Goal: Task Accomplishment & Management: Use online tool/utility

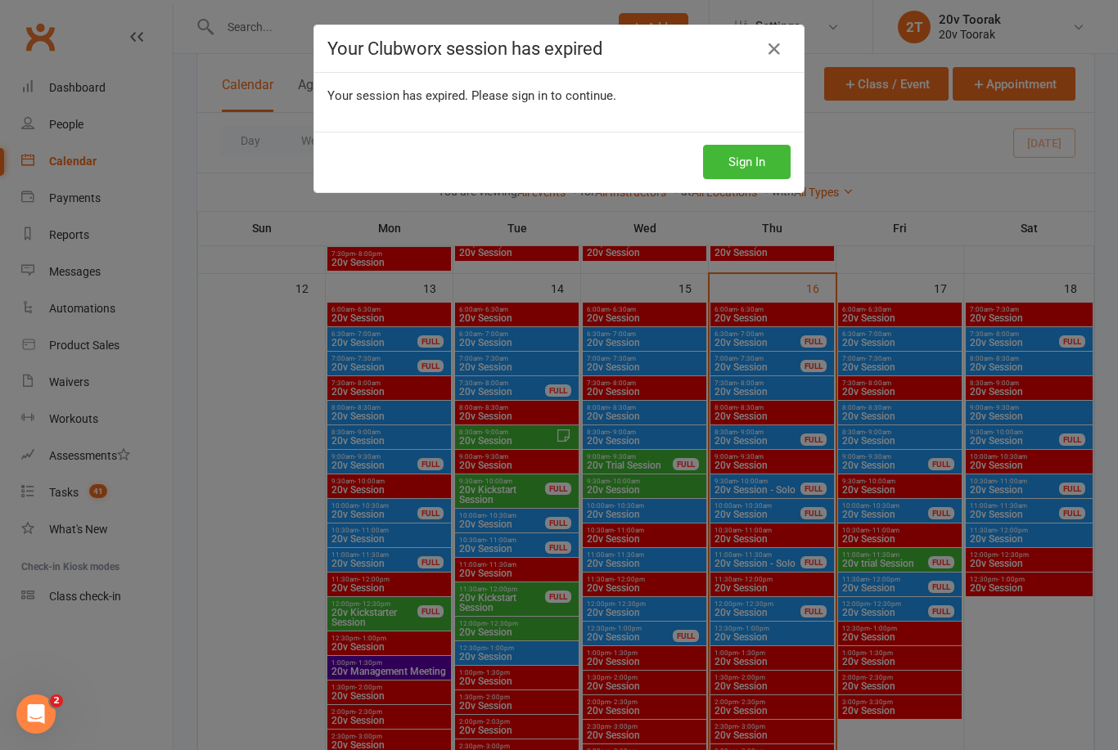
click at [771, 50] on icon at bounding box center [774, 49] width 20 height 20
click at [778, 50] on icon at bounding box center [774, 49] width 20 height 20
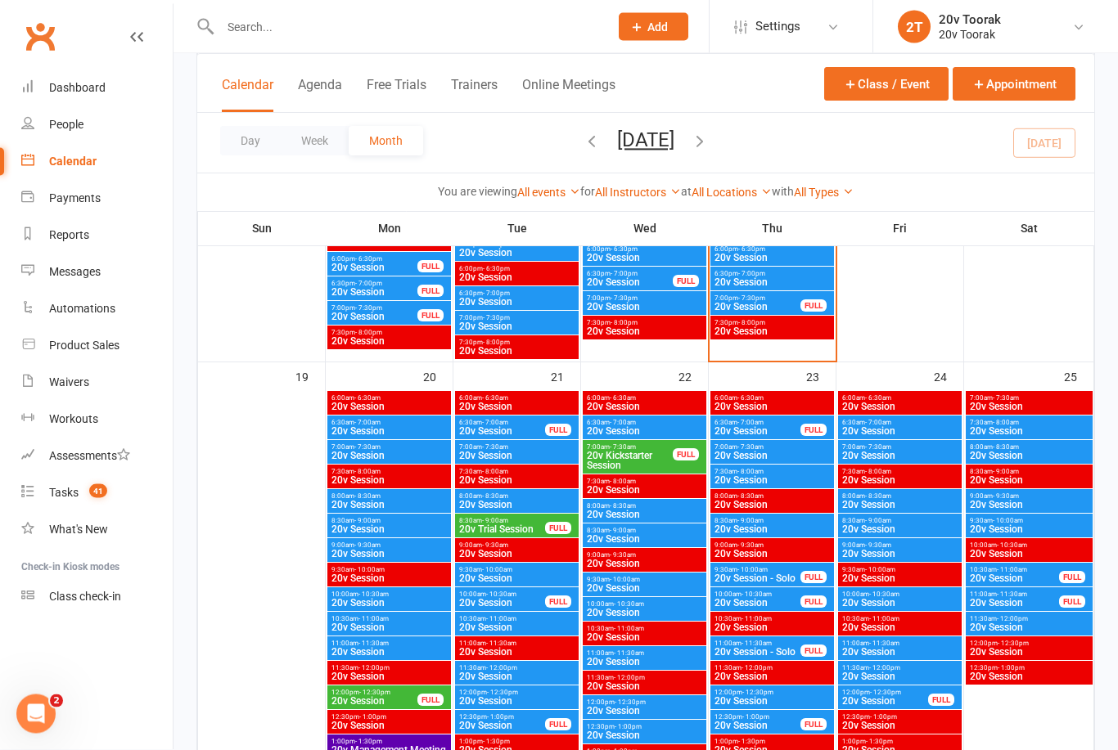
scroll to position [2187, 0]
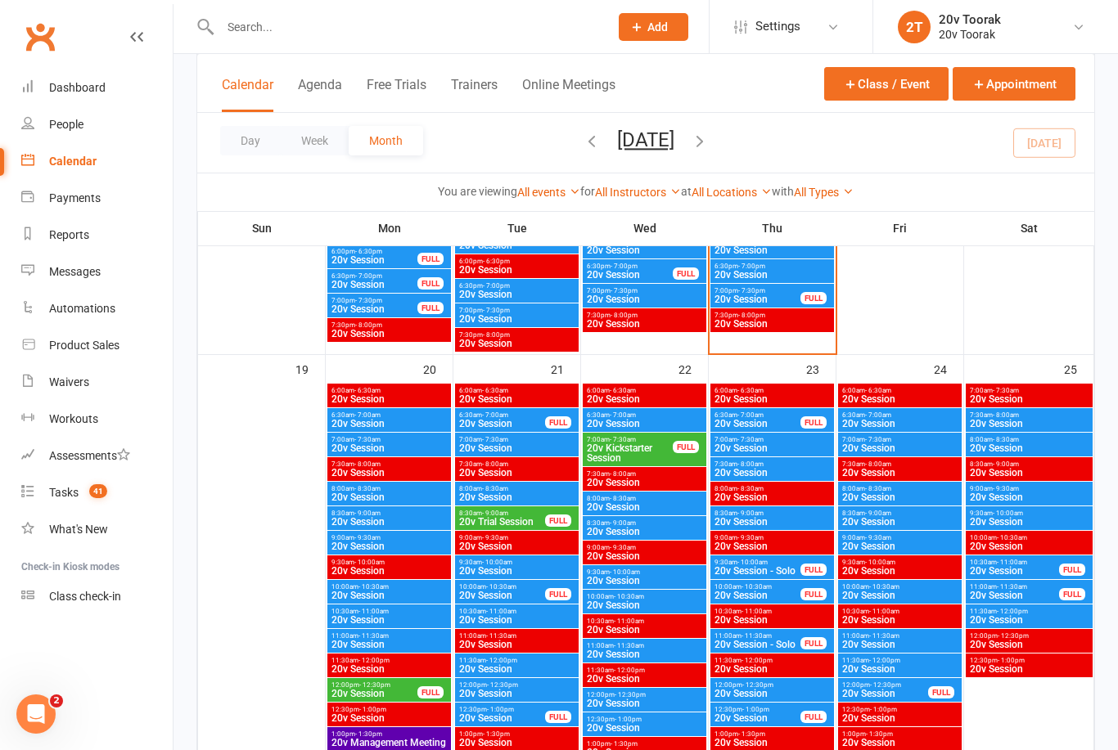
click at [778, 451] on span "20v Session" at bounding box center [772, 449] width 117 height 10
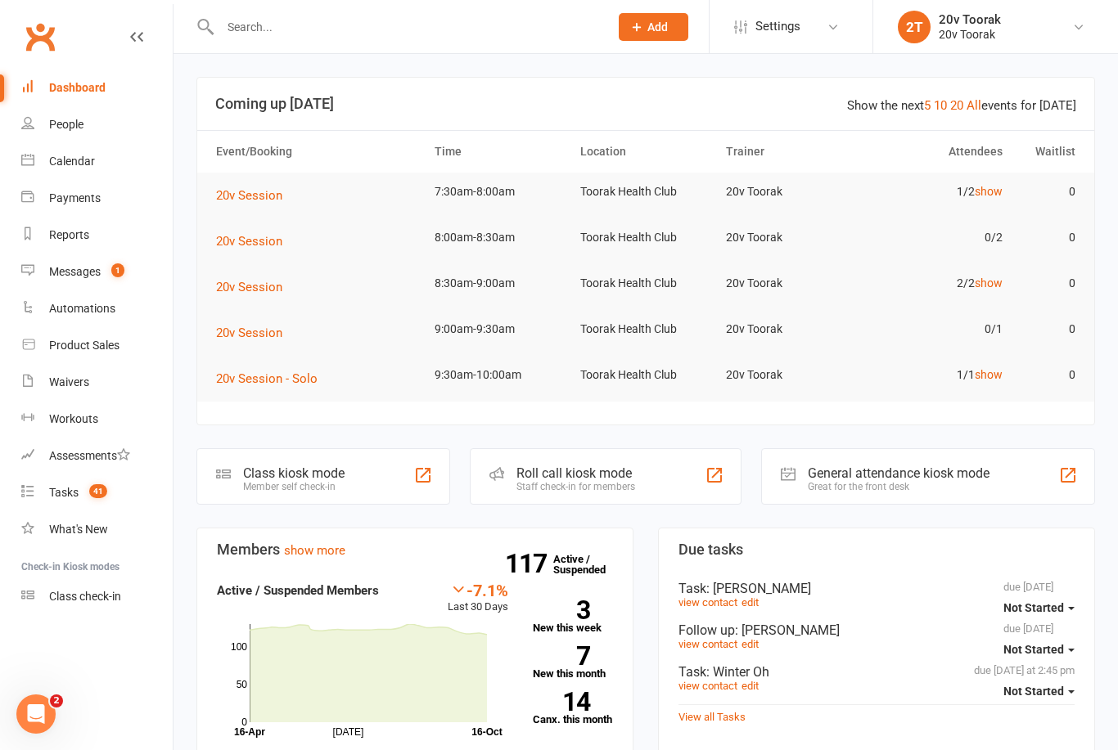
click at [88, 155] on div "Calendar" at bounding box center [72, 161] width 46 height 13
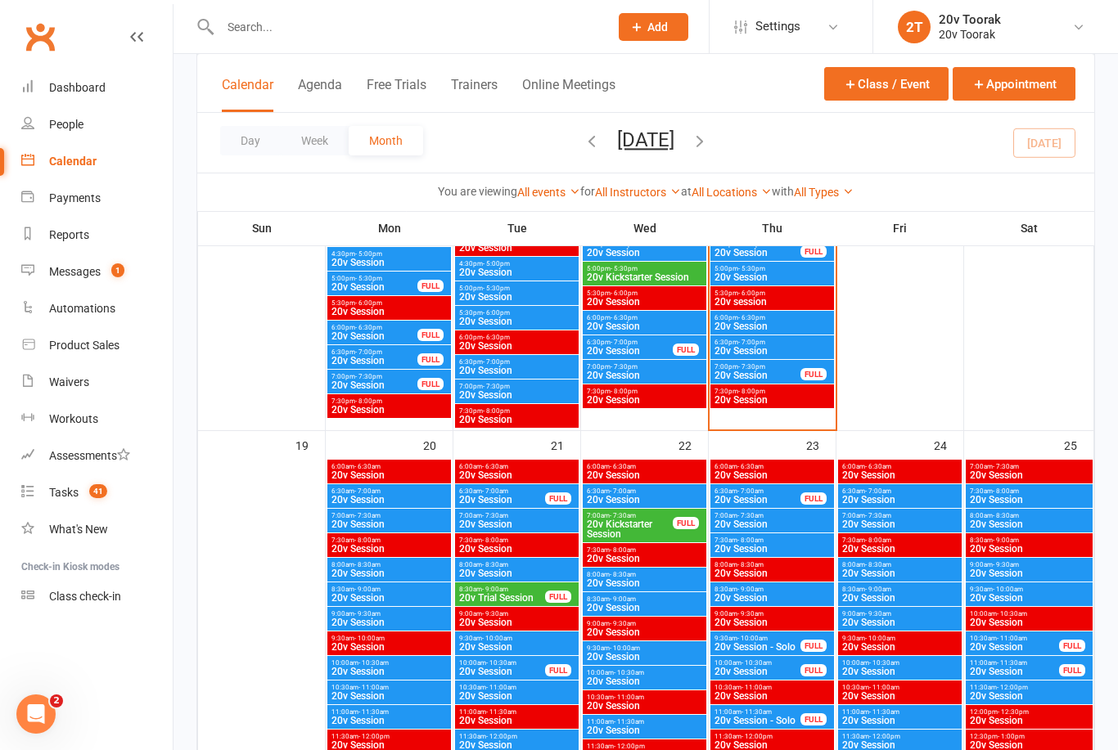
scroll to position [2116, 0]
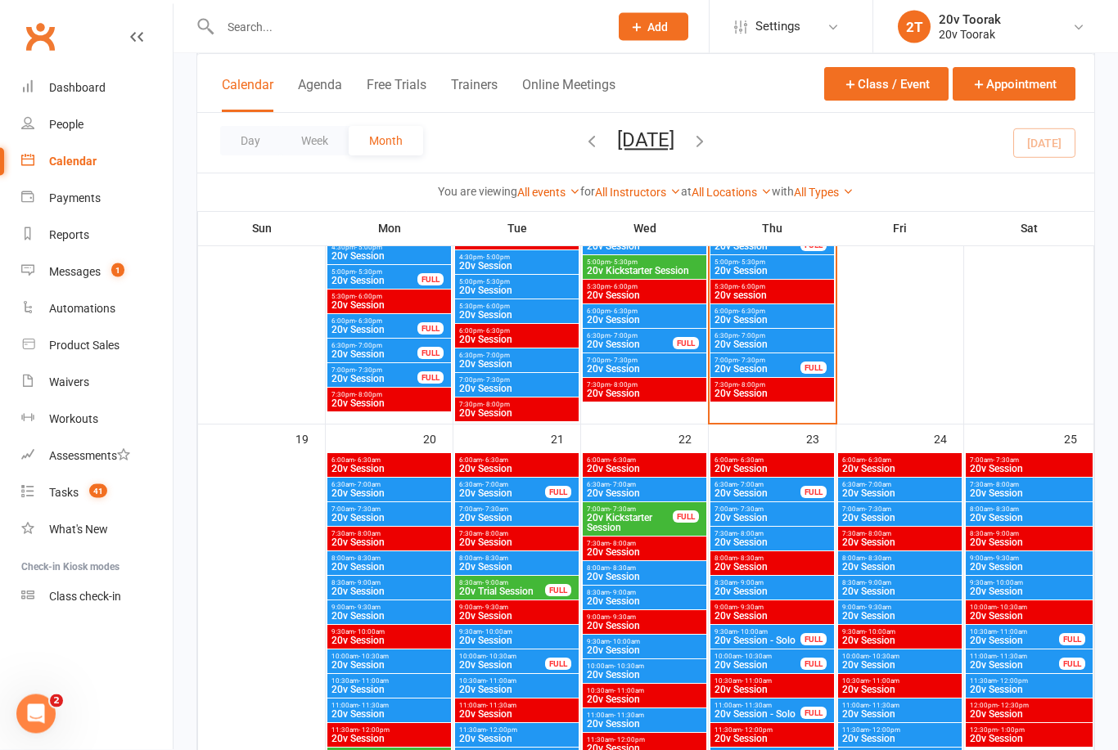
click at [791, 515] on span "20v Session" at bounding box center [772, 519] width 117 height 10
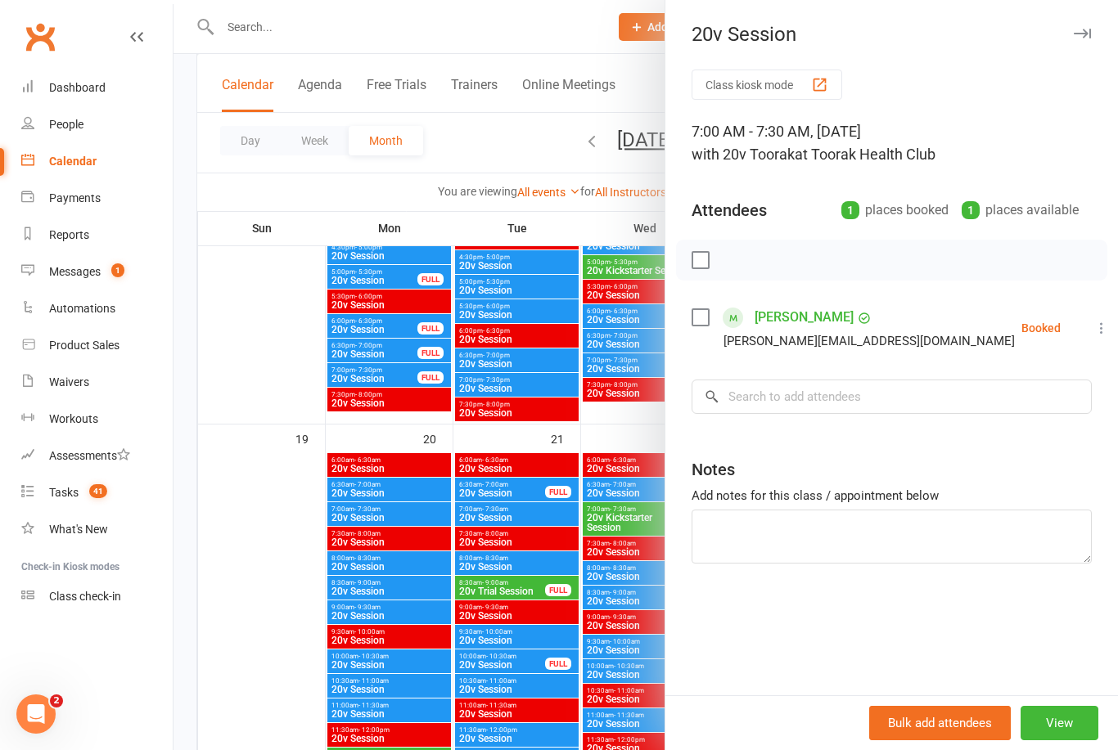
click at [236, 641] on div at bounding box center [646, 375] width 944 height 750
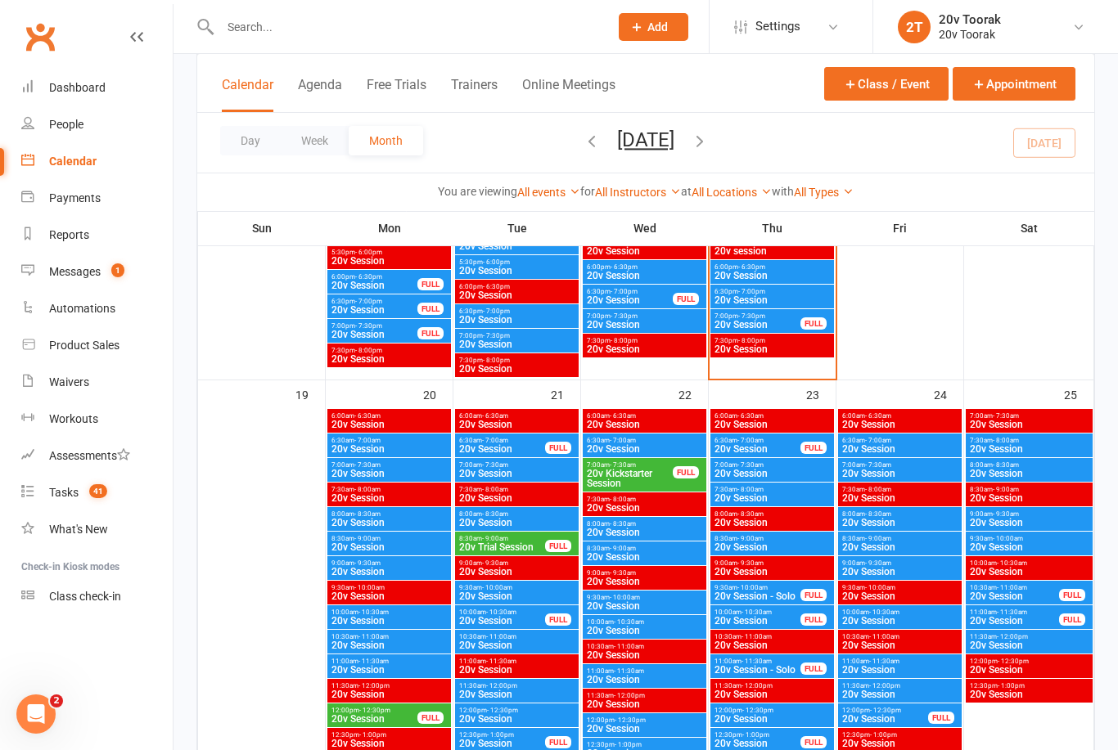
scroll to position [2163, 0]
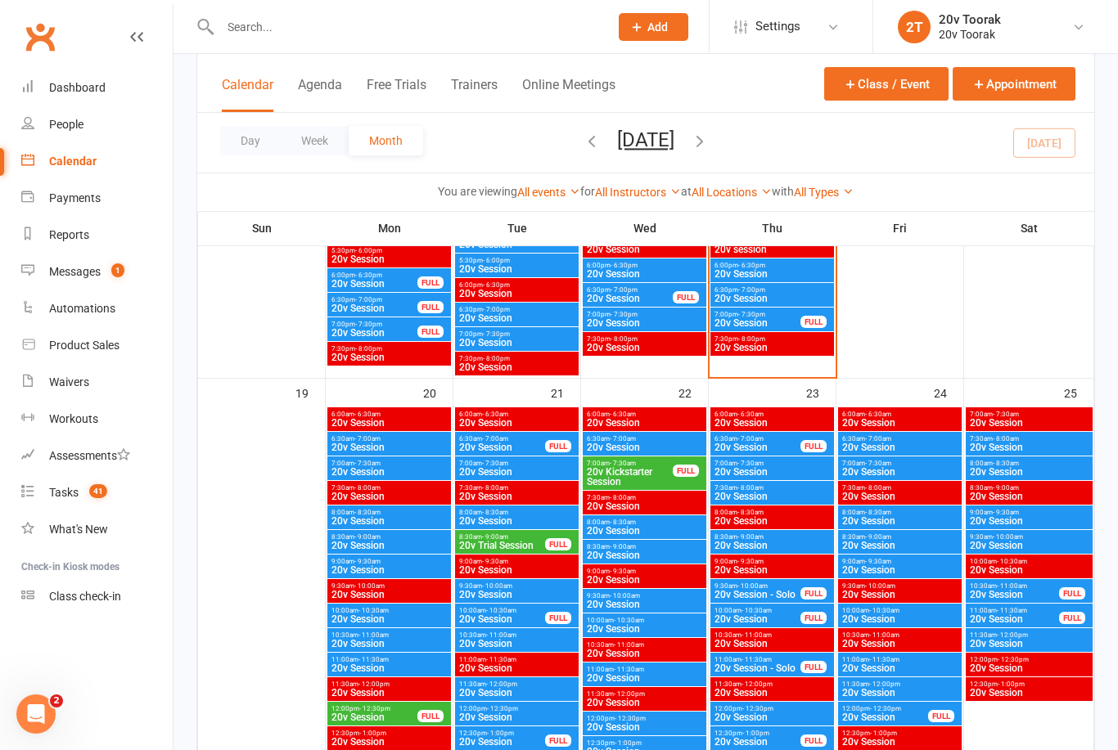
click at [790, 471] on span "20v Session" at bounding box center [772, 472] width 117 height 10
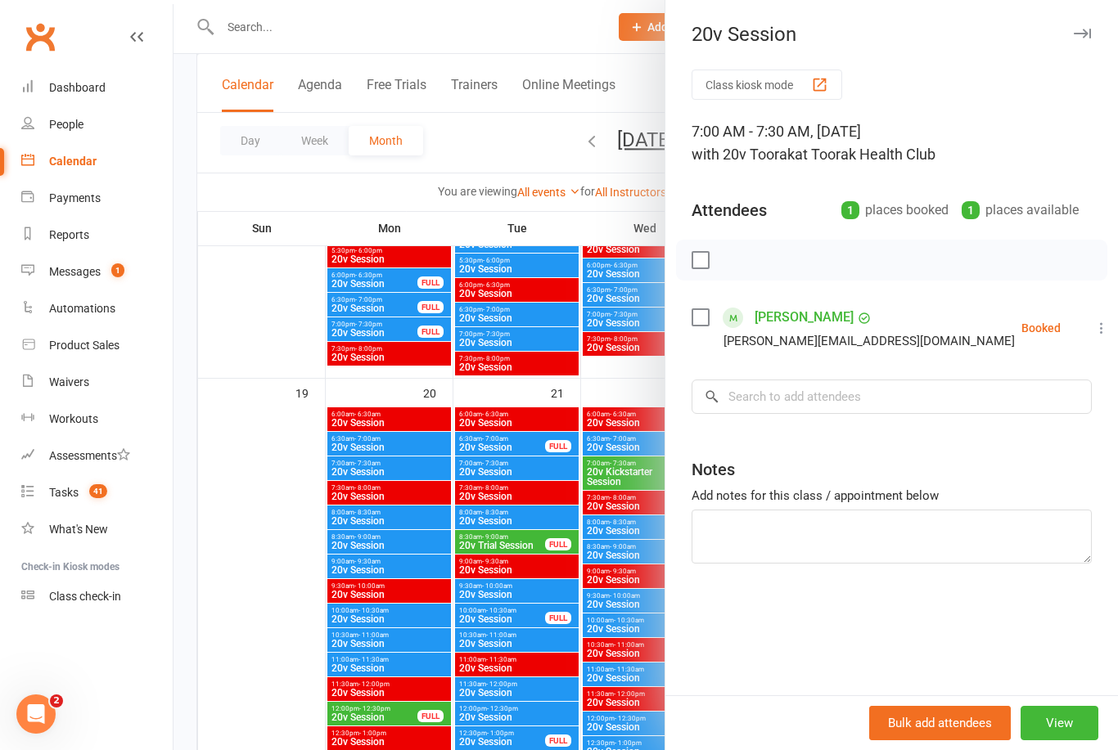
click at [297, 667] on div at bounding box center [646, 375] width 944 height 750
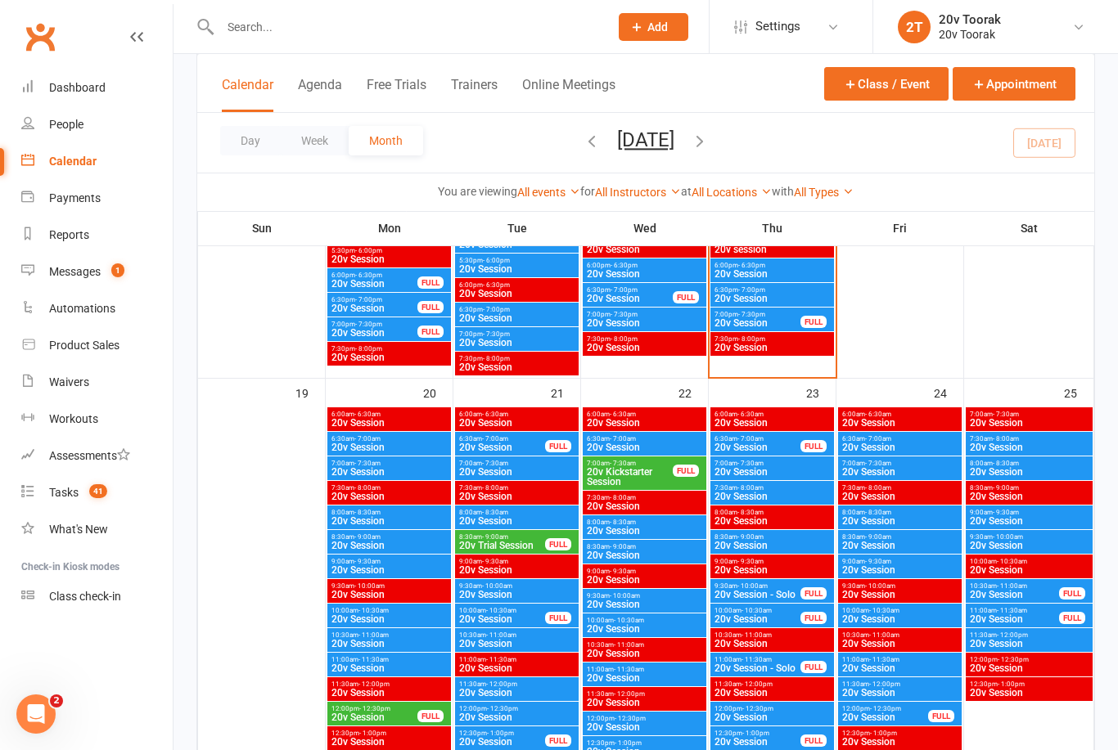
click at [791, 469] on span "20v Session" at bounding box center [772, 472] width 117 height 10
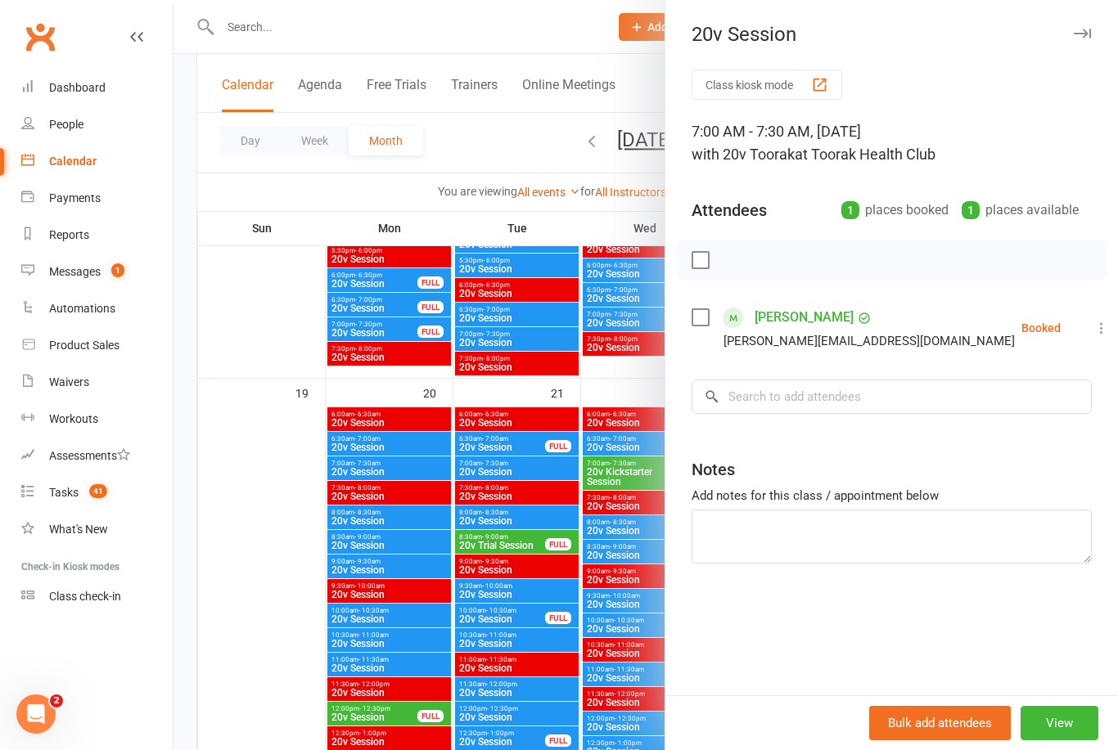
click at [272, 621] on div at bounding box center [646, 375] width 944 height 750
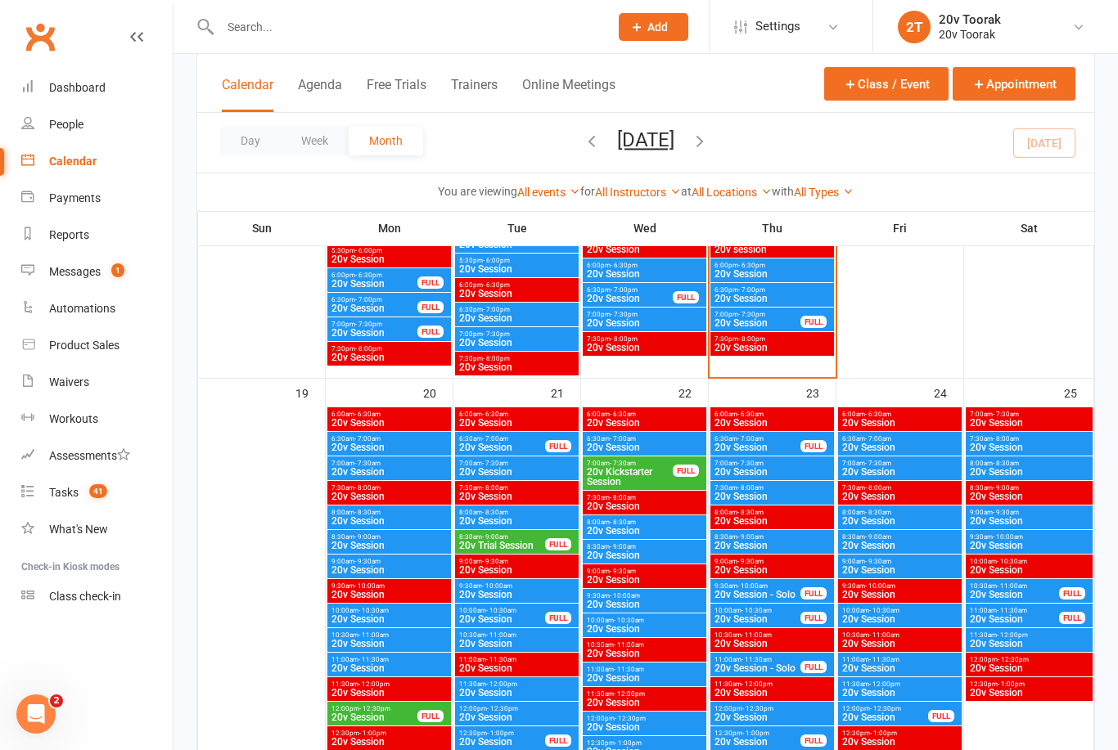
click at [784, 498] on span "20v Session" at bounding box center [772, 497] width 117 height 10
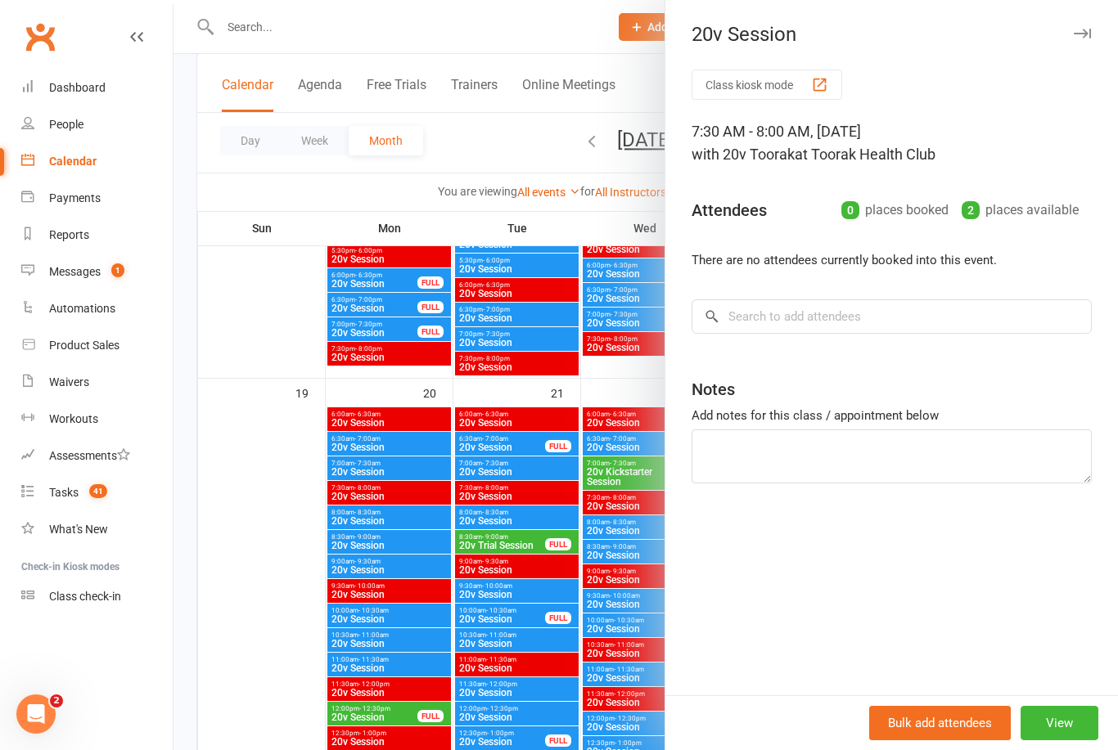
click at [304, 630] on div at bounding box center [646, 375] width 944 height 750
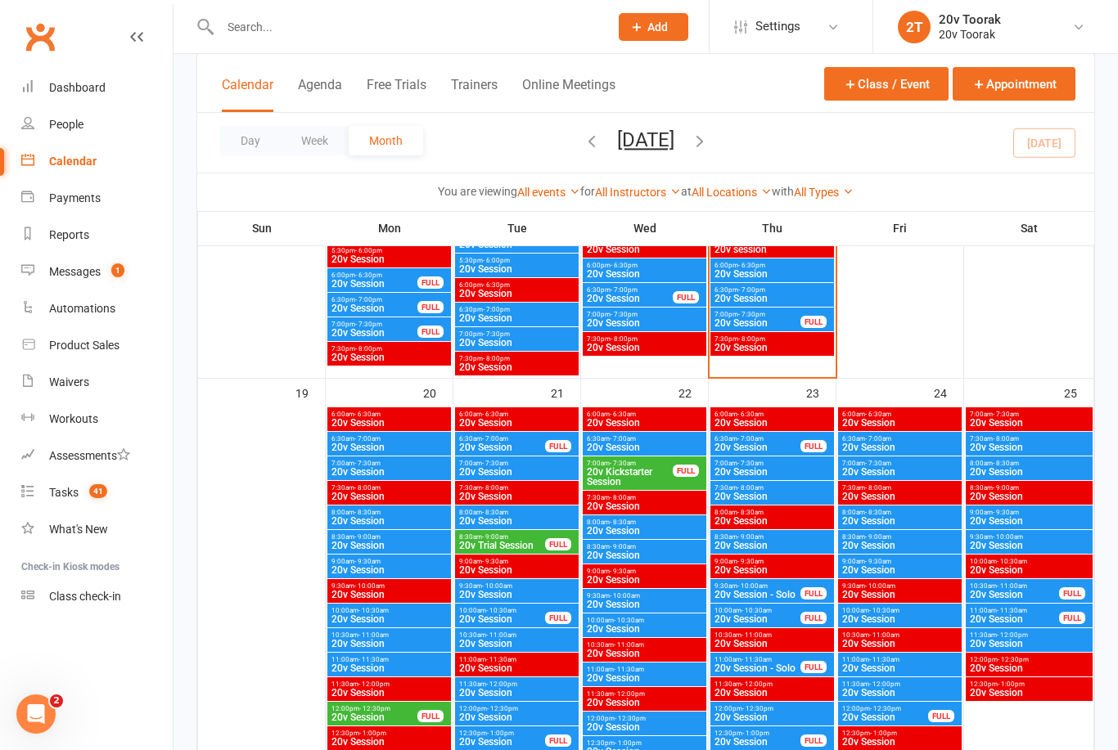
click at [795, 476] on span "20v Session" at bounding box center [772, 472] width 117 height 10
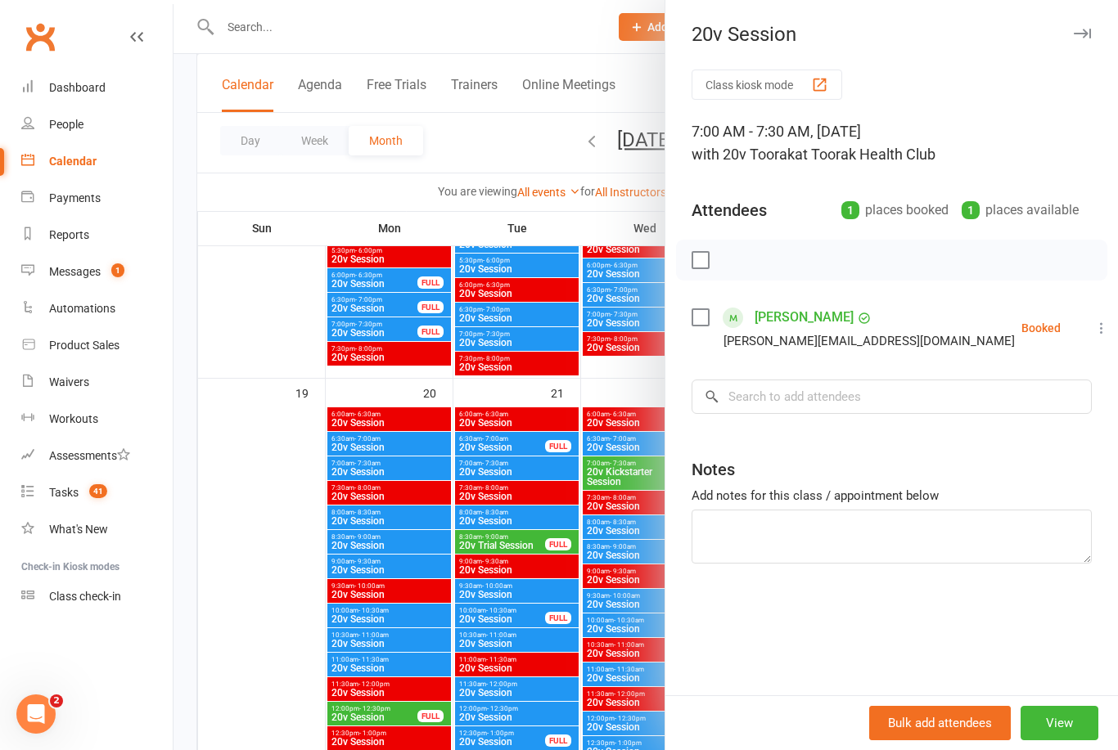
click at [265, 678] on div at bounding box center [646, 375] width 944 height 750
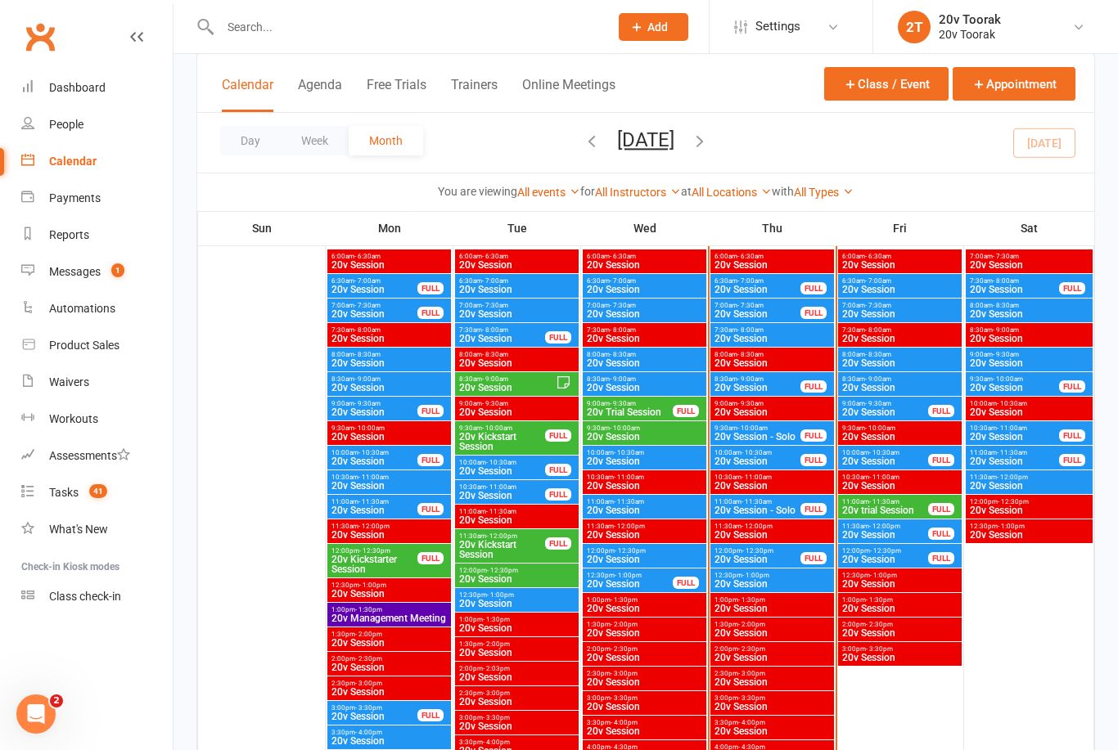
scroll to position [1580, 0]
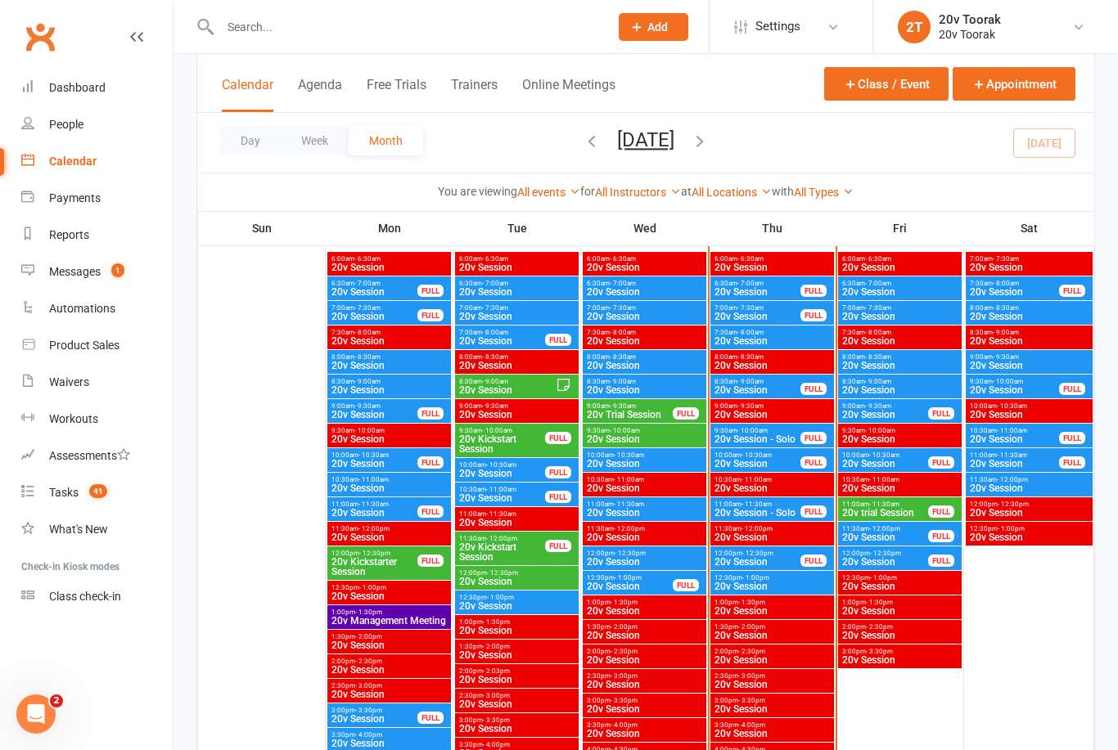
click at [767, 321] on span "20v Session" at bounding box center [758, 317] width 88 height 10
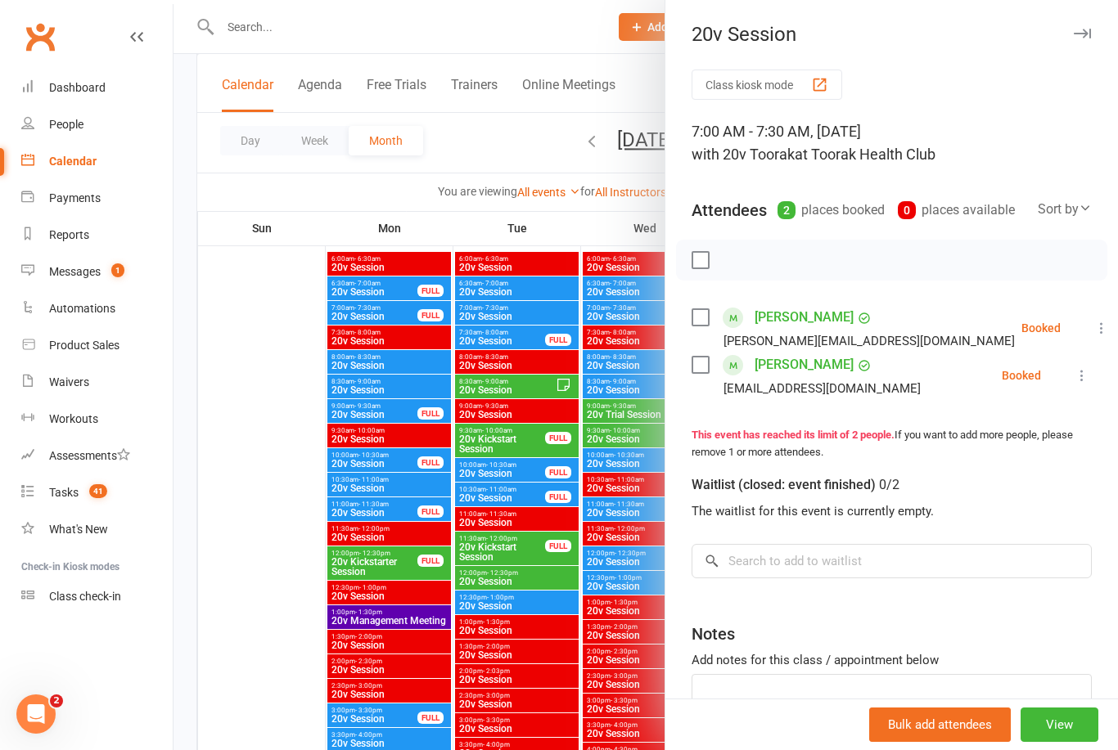
click at [800, 371] on link "[PERSON_NAME]" at bounding box center [804, 365] width 99 height 26
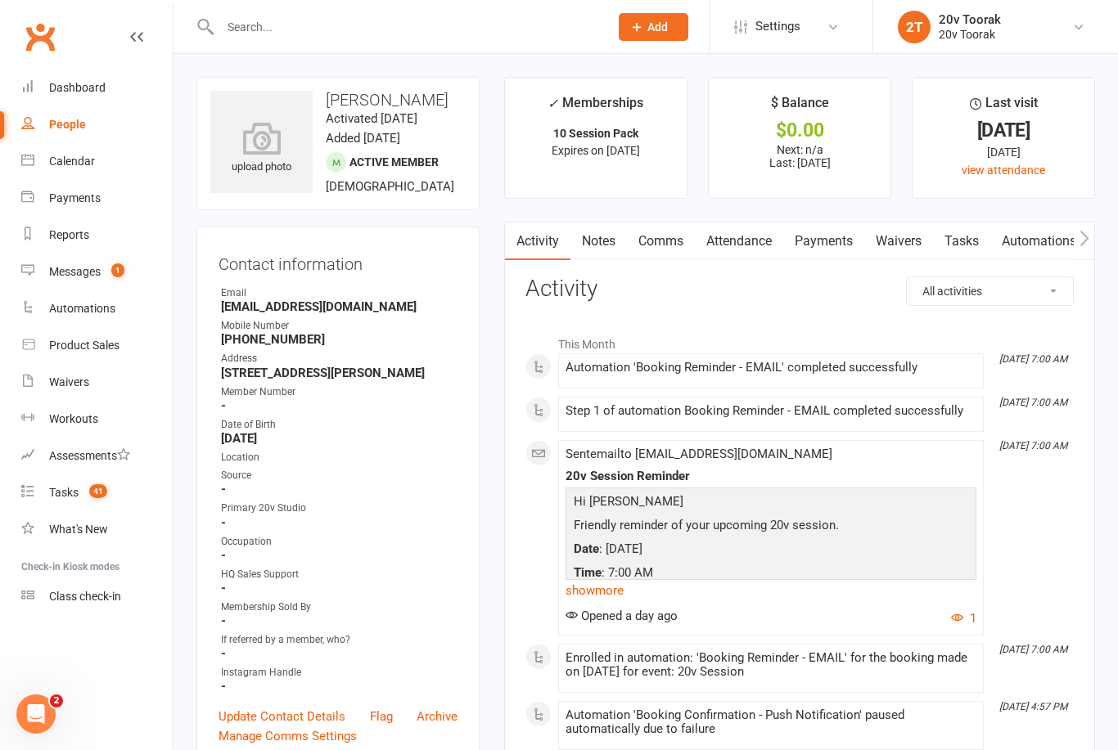
click at [685, 240] on link "Comms" at bounding box center [661, 242] width 68 height 38
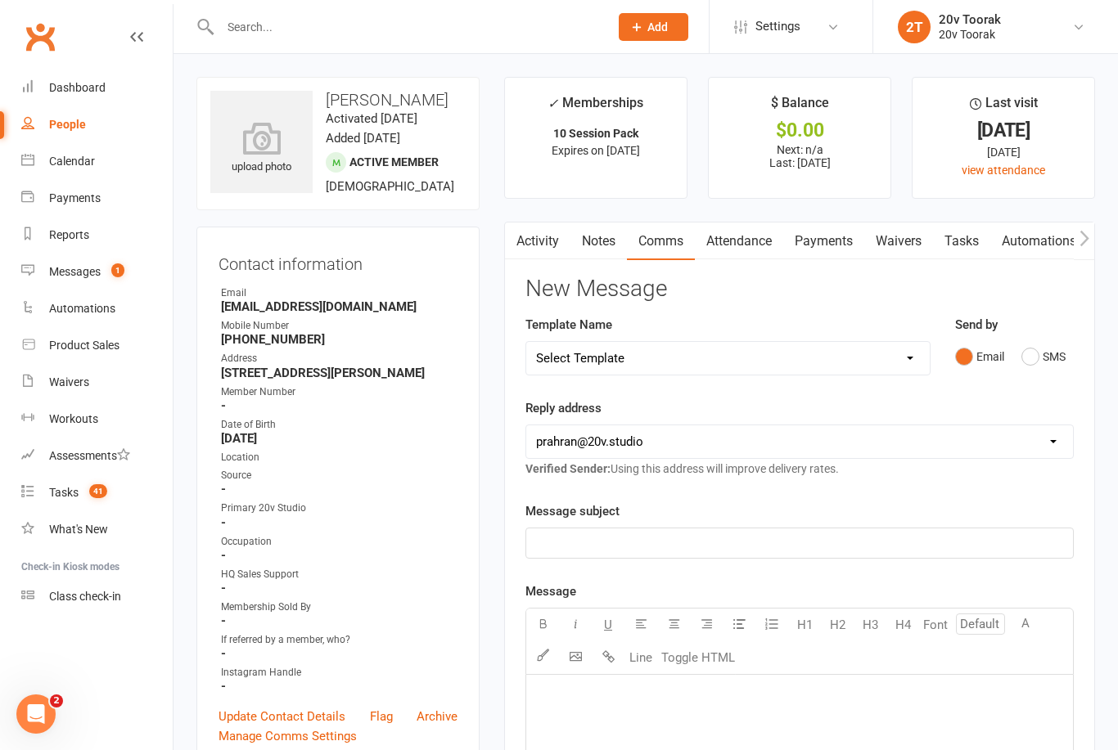
click at [1030, 357] on button "SMS" at bounding box center [1043, 356] width 44 height 31
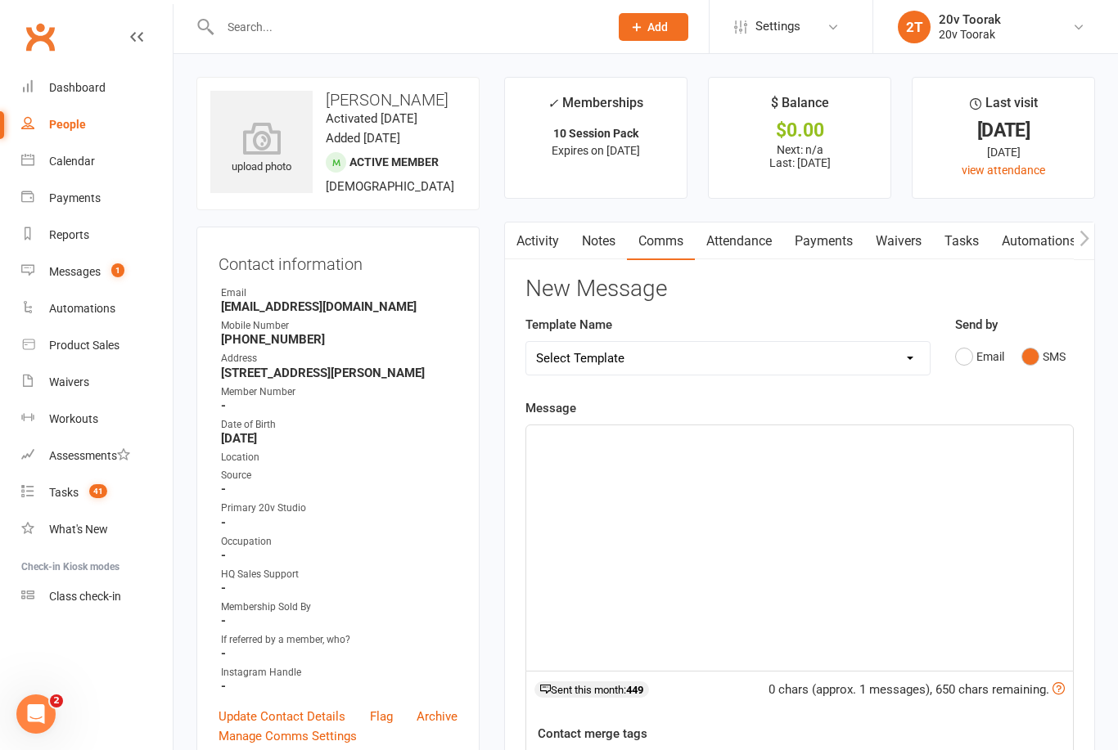
click at [732, 433] on p "﻿" at bounding box center [799, 440] width 527 height 20
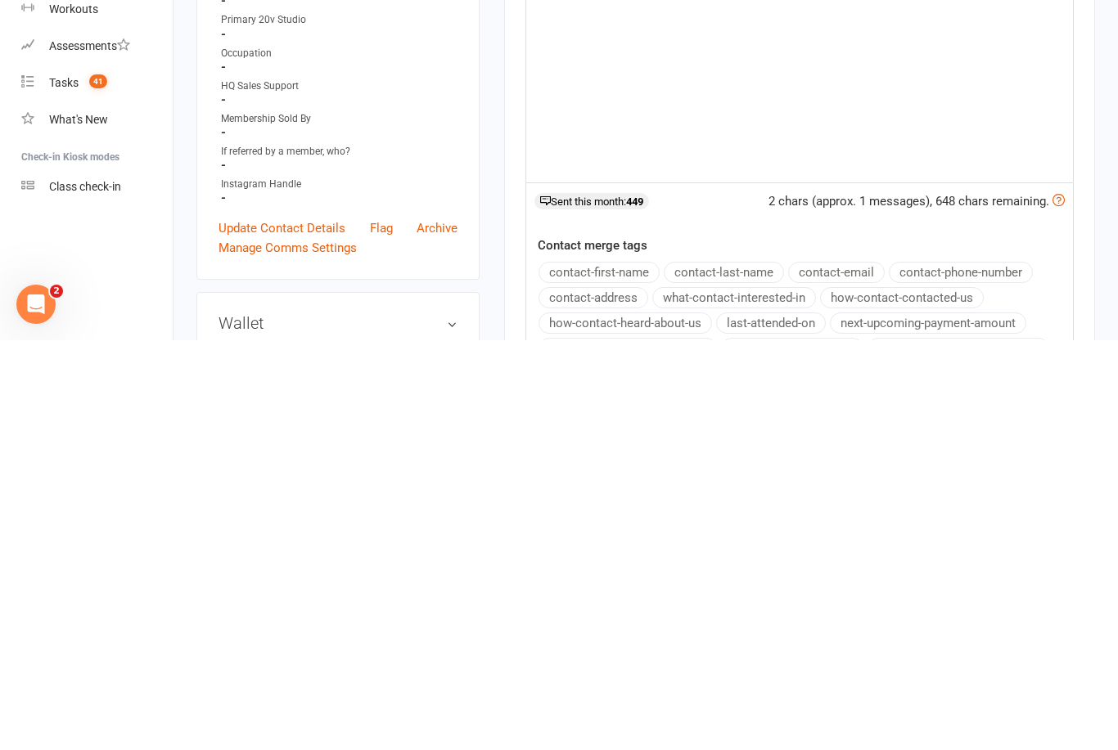
scroll to position [98, 0]
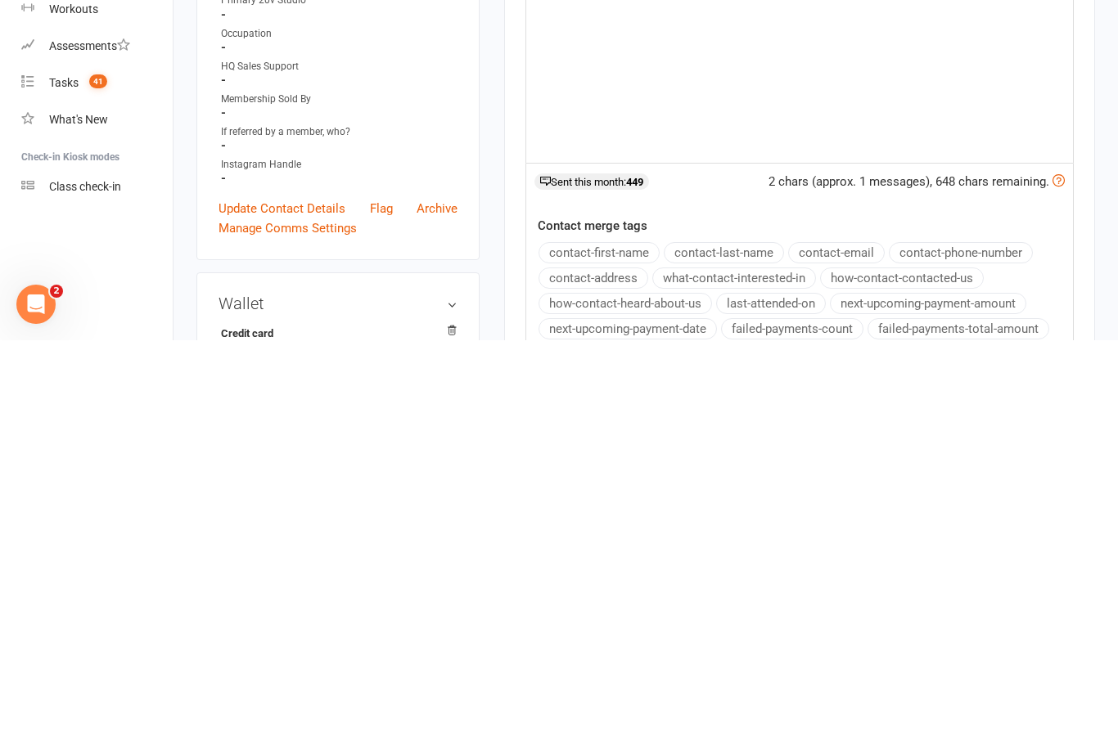
click at [638, 652] on button "contact-first-name" at bounding box center [599, 662] width 121 height 21
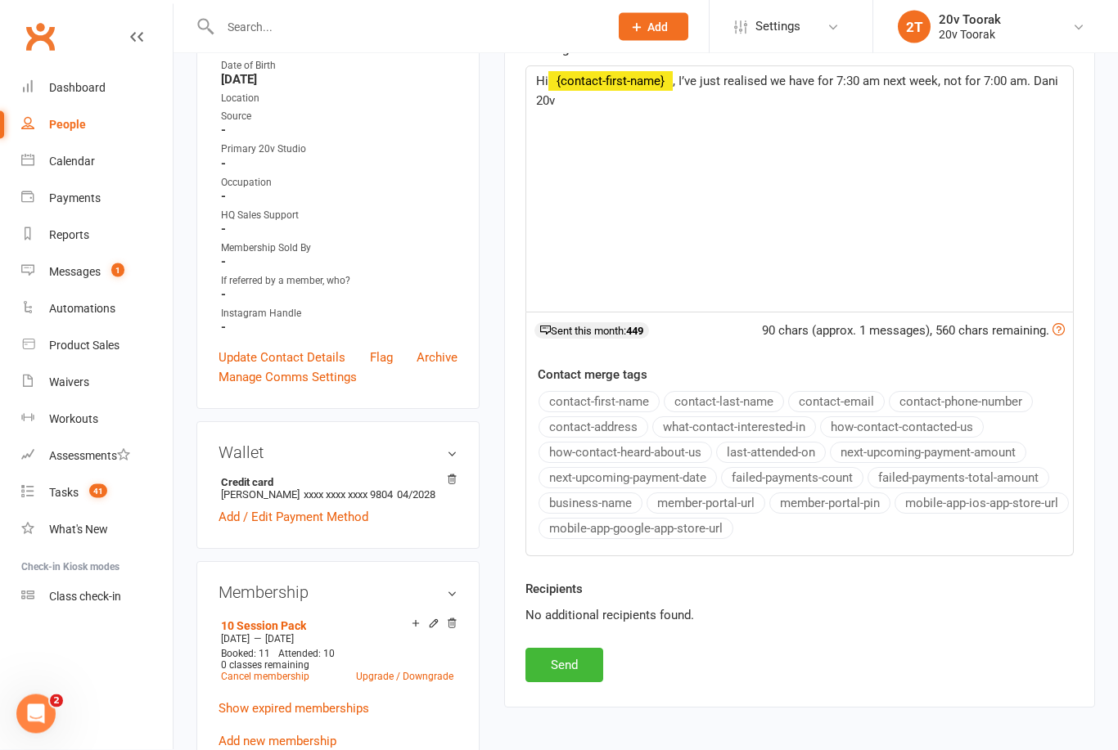
click at [577, 651] on button "Send" at bounding box center [564, 666] width 78 height 34
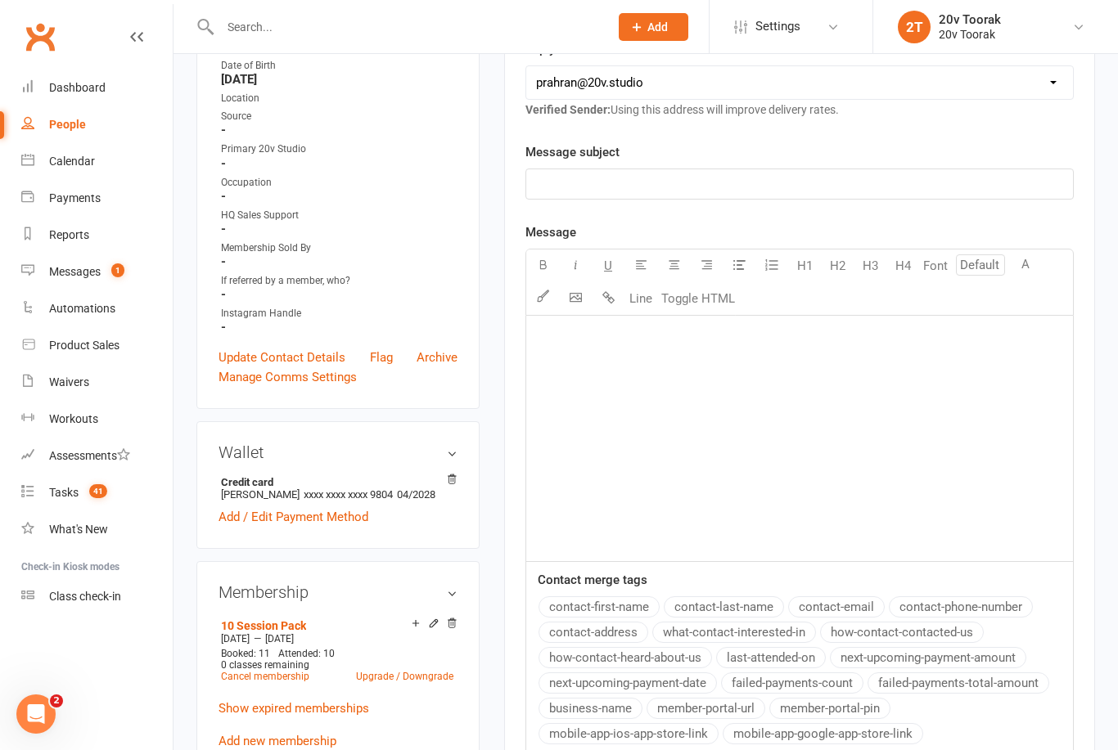
click at [88, 165] on div "Calendar" at bounding box center [72, 161] width 46 height 13
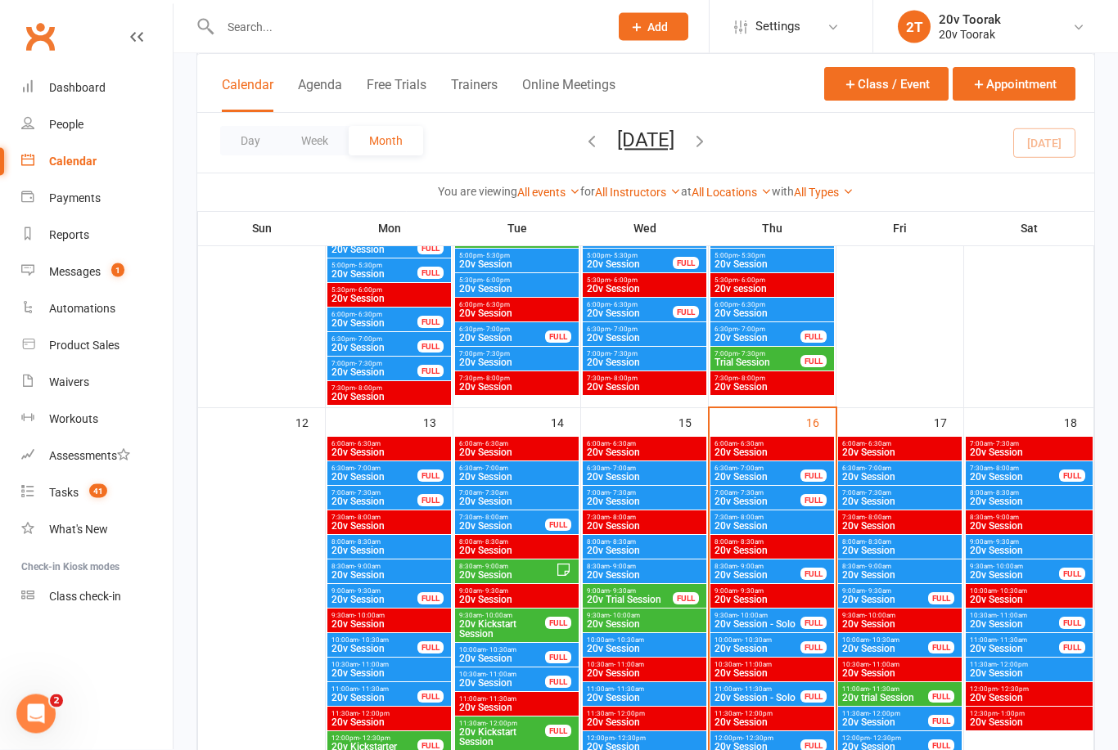
scroll to position [1396, 0]
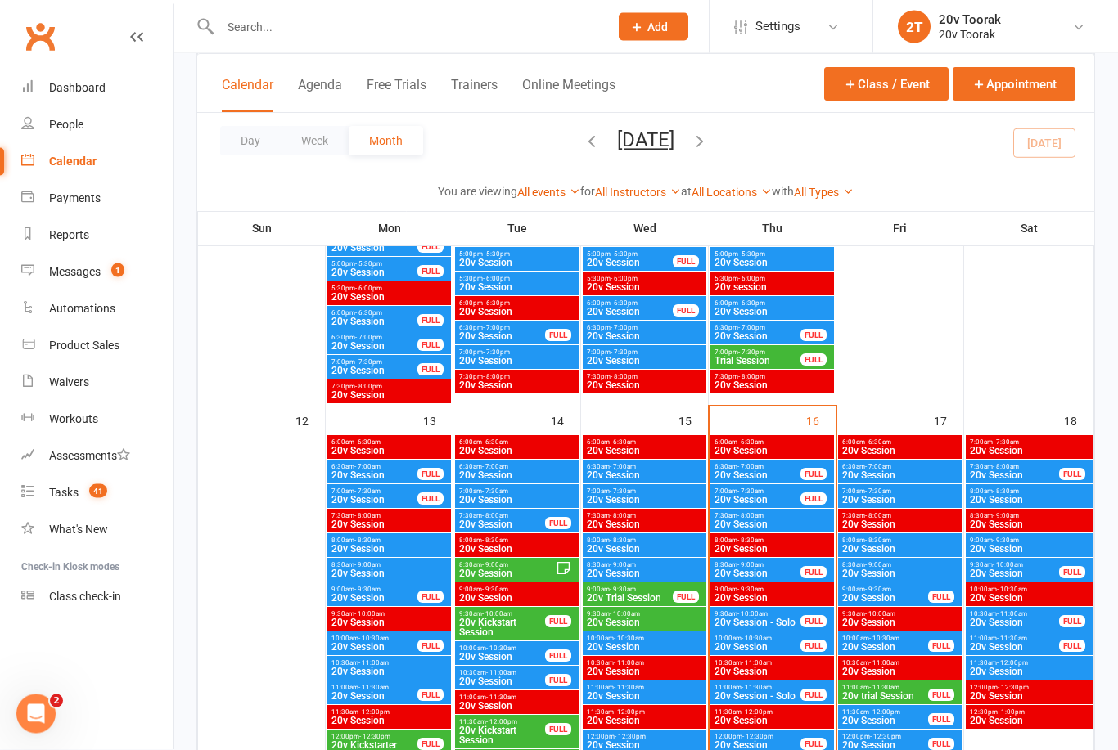
click at [792, 546] on span "20v Session" at bounding box center [772, 550] width 117 height 10
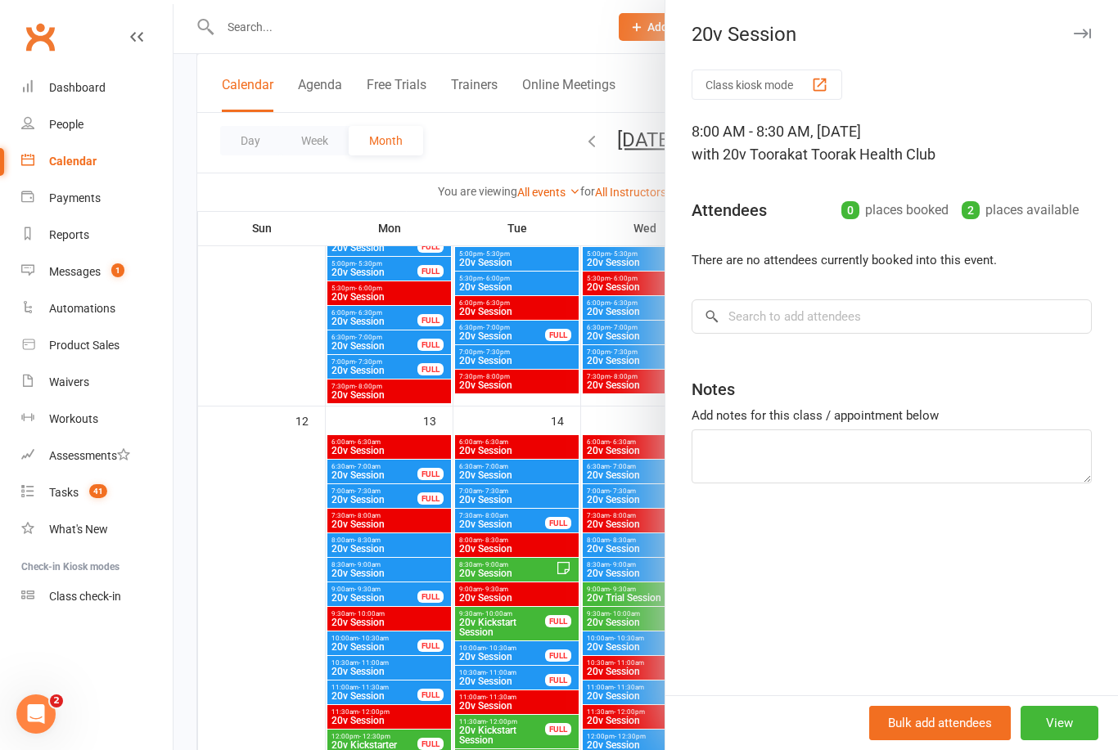
click at [270, 683] on div at bounding box center [646, 375] width 944 height 750
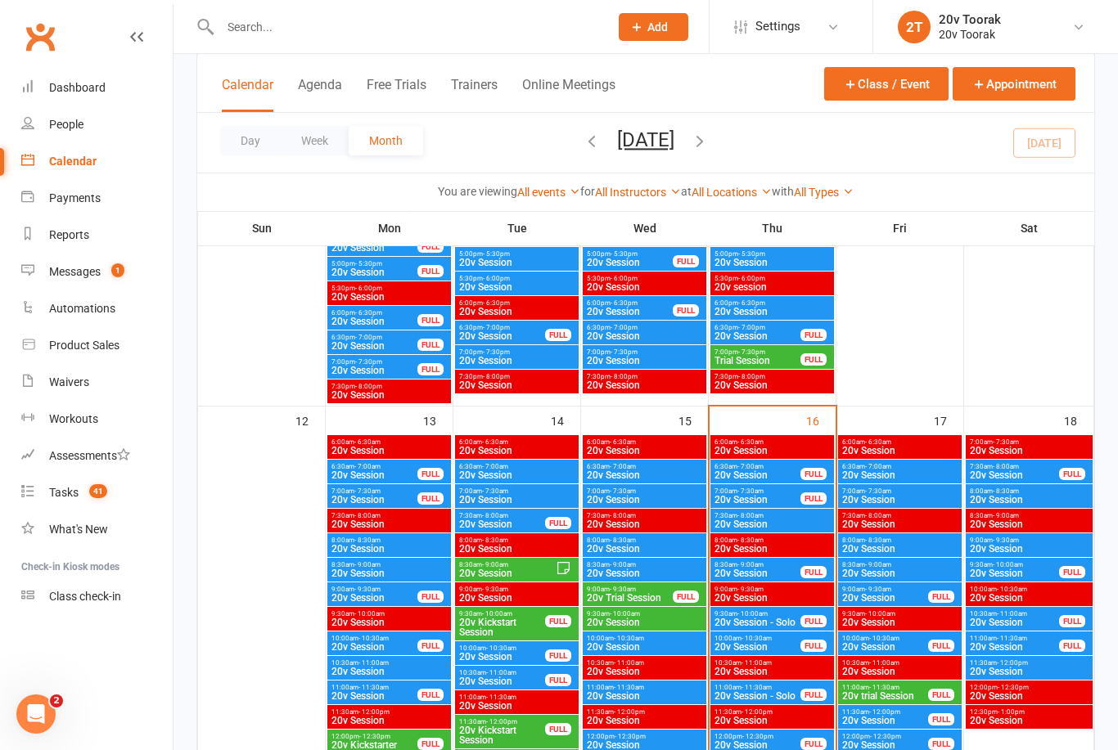
click at [795, 520] on span "20v Session" at bounding box center [772, 525] width 117 height 10
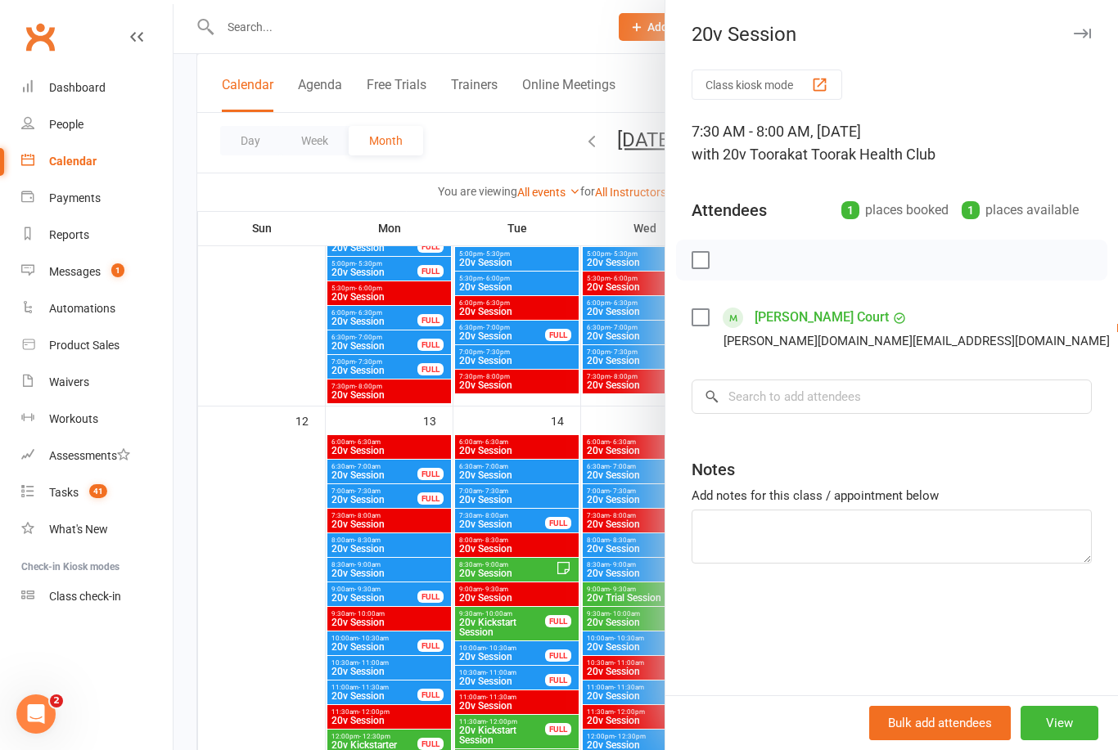
click at [253, 699] on div at bounding box center [646, 375] width 944 height 750
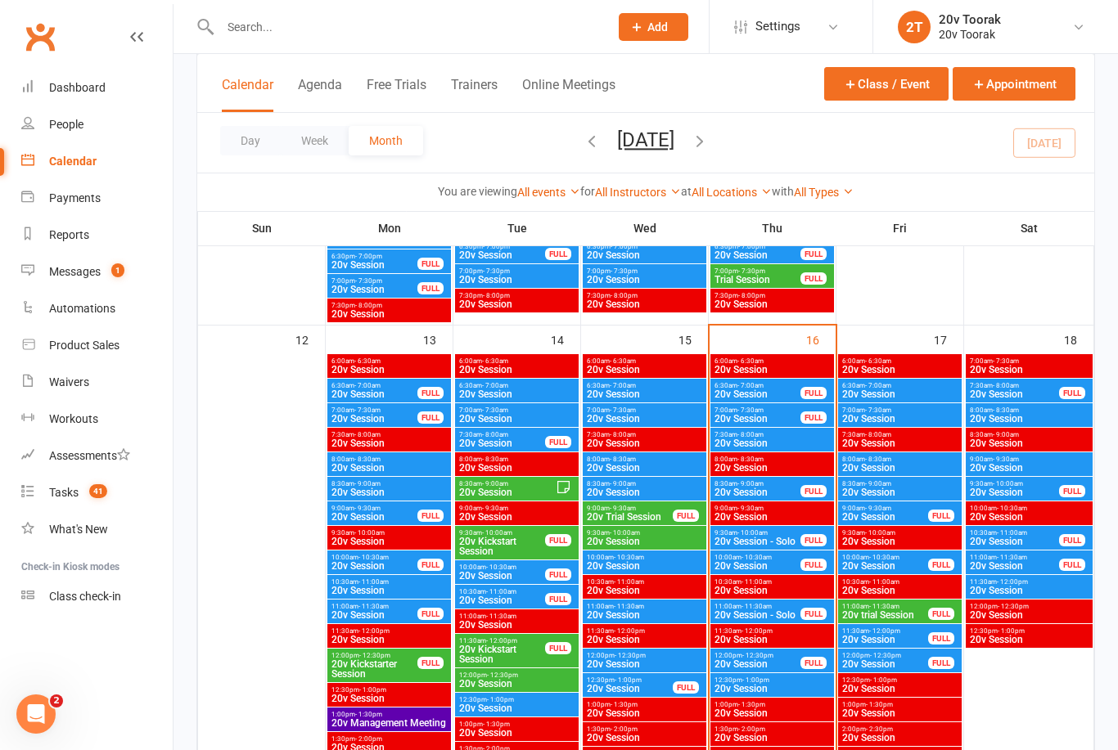
scroll to position [1530, 0]
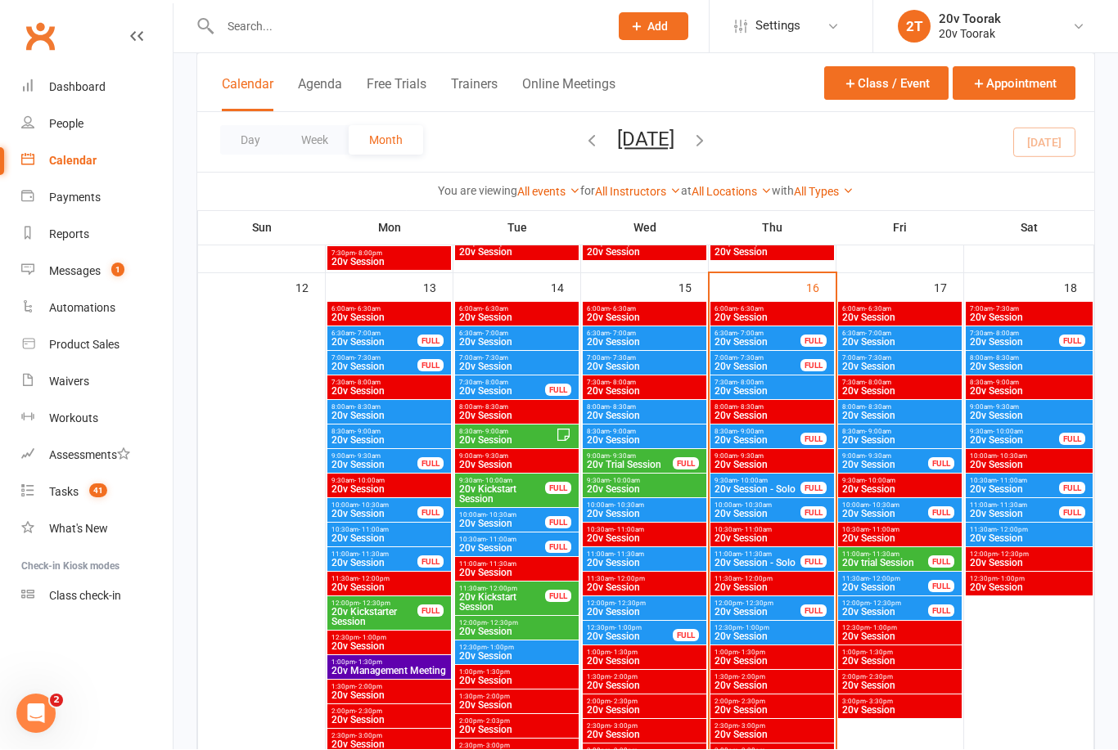
click at [720, 439] on span "20v Session" at bounding box center [758, 441] width 88 height 10
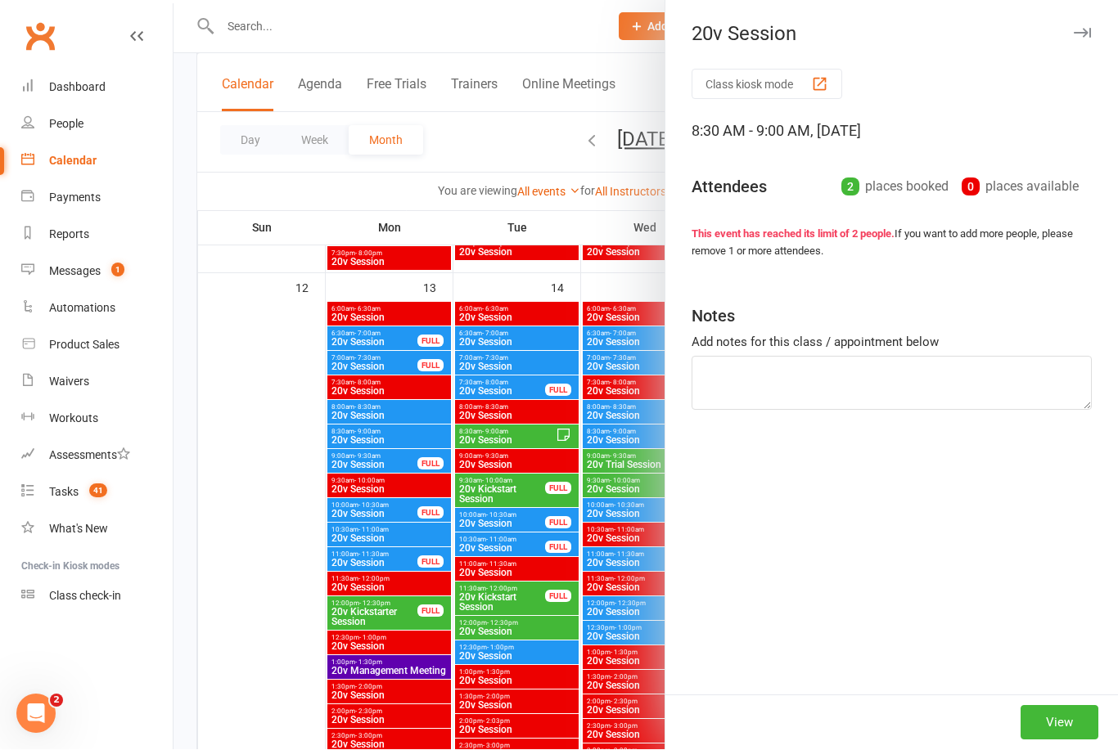
scroll to position [1530, 0]
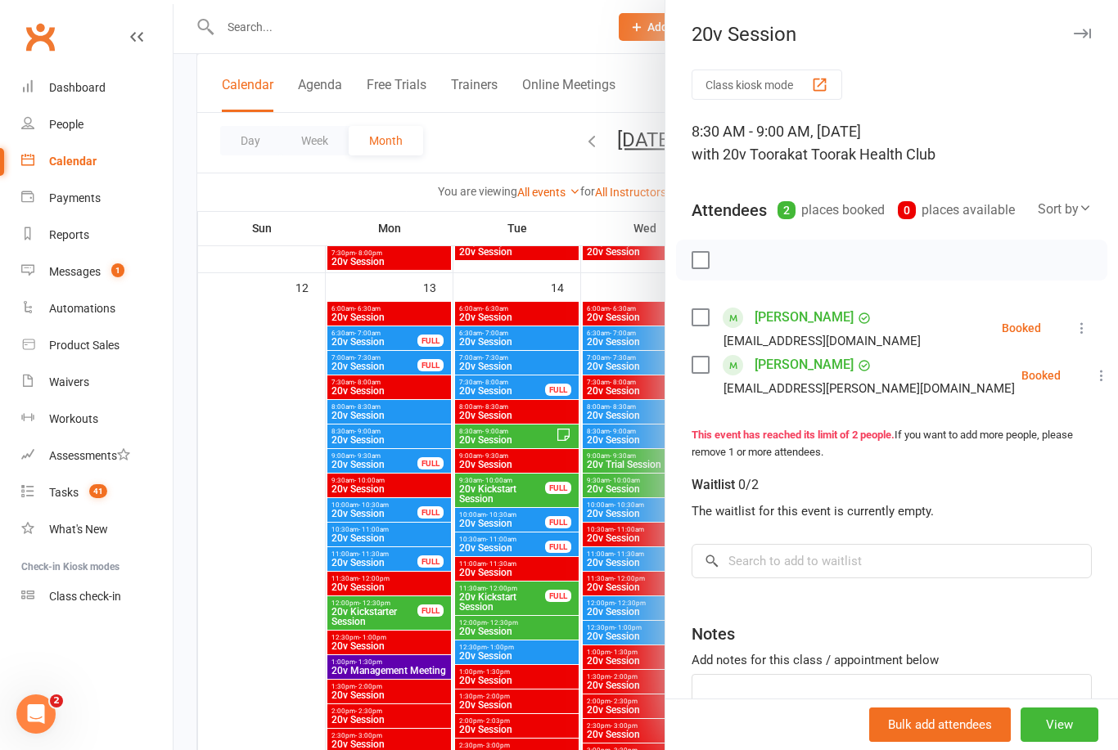
click at [275, 595] on div at bounding box center [646, 375] width 944 height 750
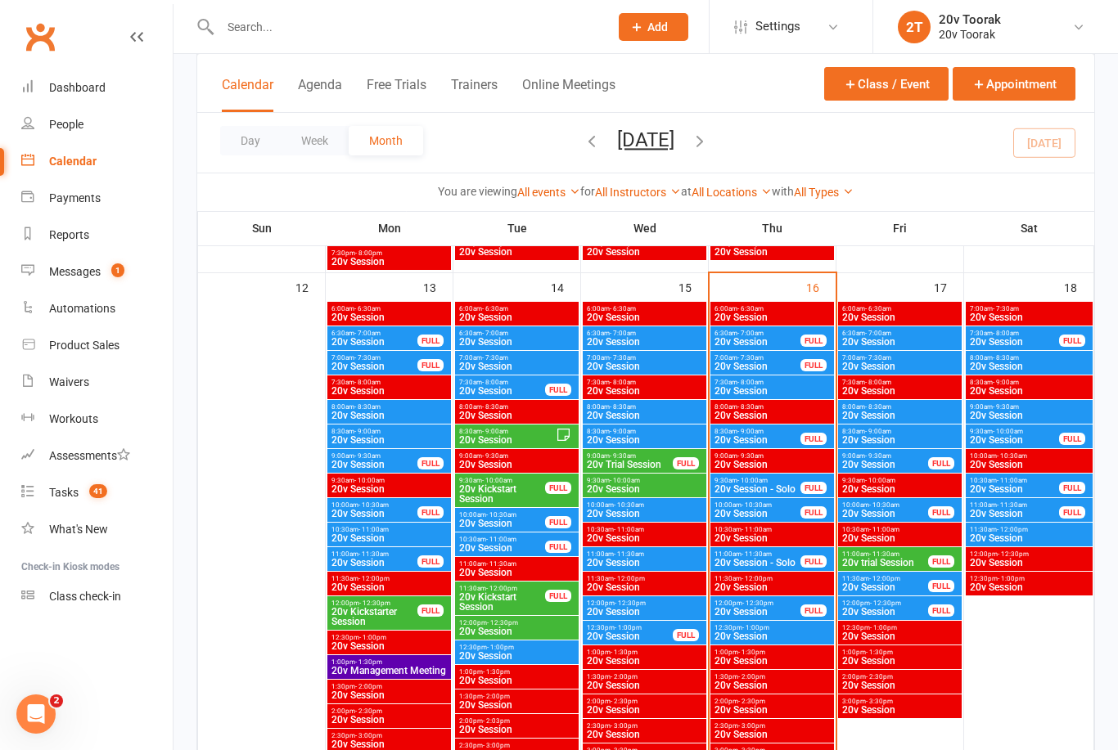
click at [766, 337] on span "20v Session" at bounding box center [758, 342] width 88 height 10
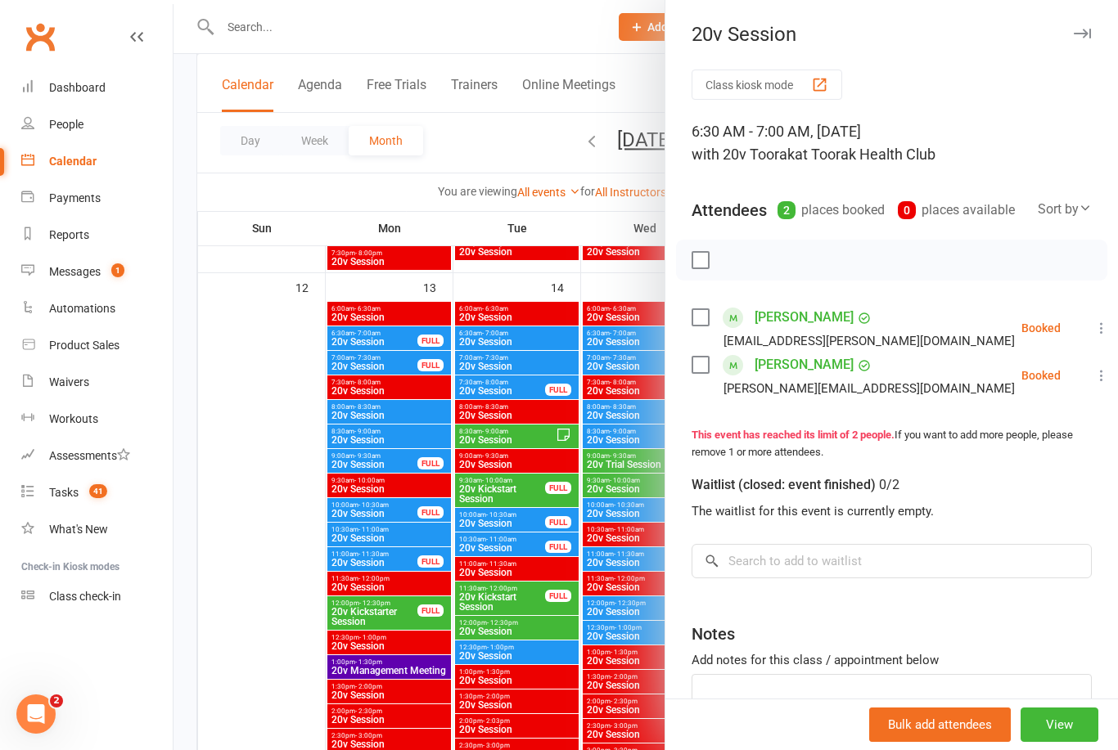
click at [297, 548] on div at bounding box center [646, 375] width 944 height 750
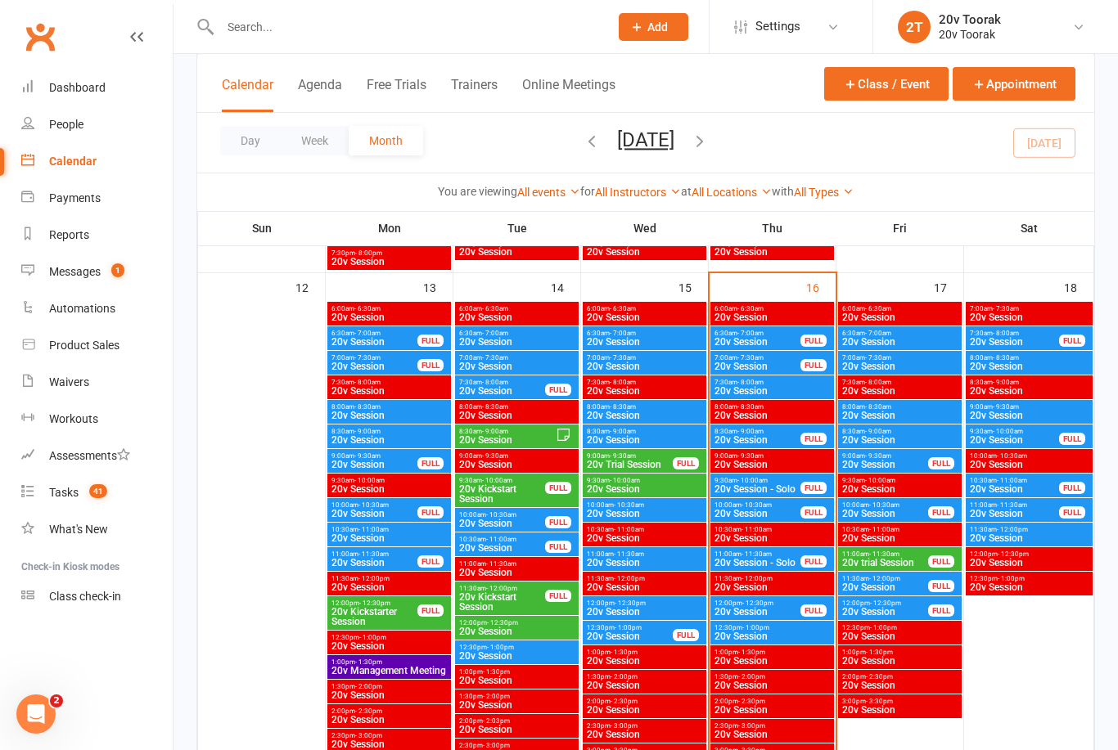
click at [769, 339] on span "20v Session" at bounding box center [758, 342] width 88 height 10
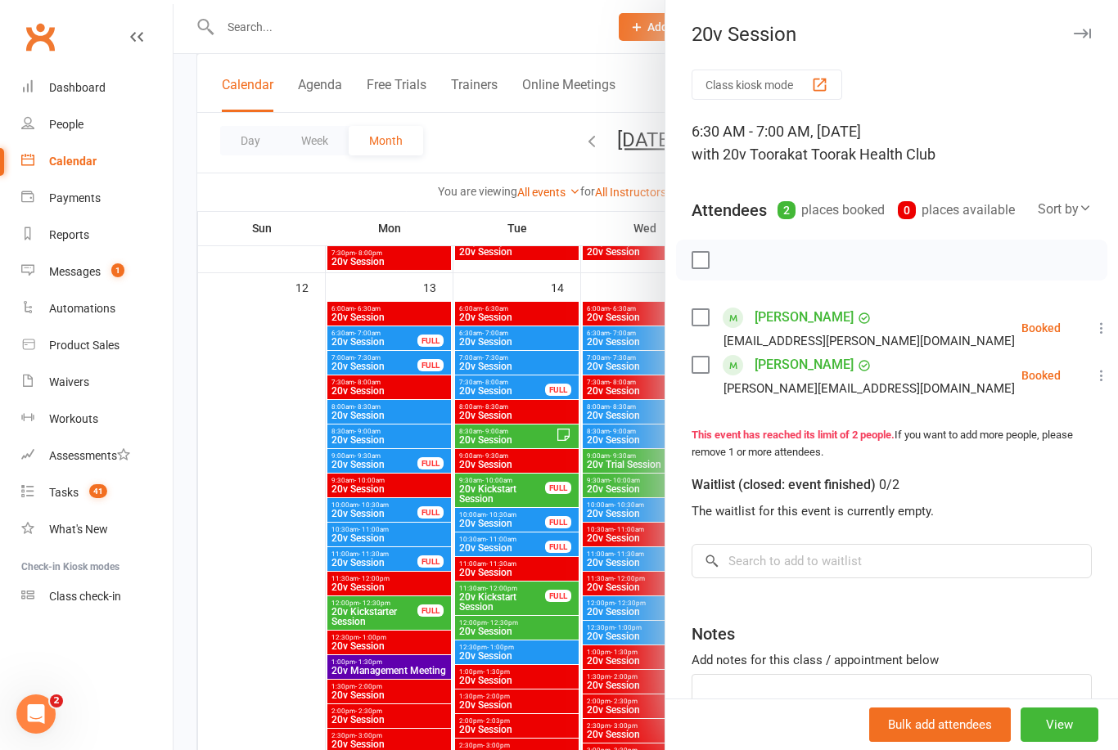
click at [1093, 324] on icon at bounding box center [1101, 328] width 16 height 16
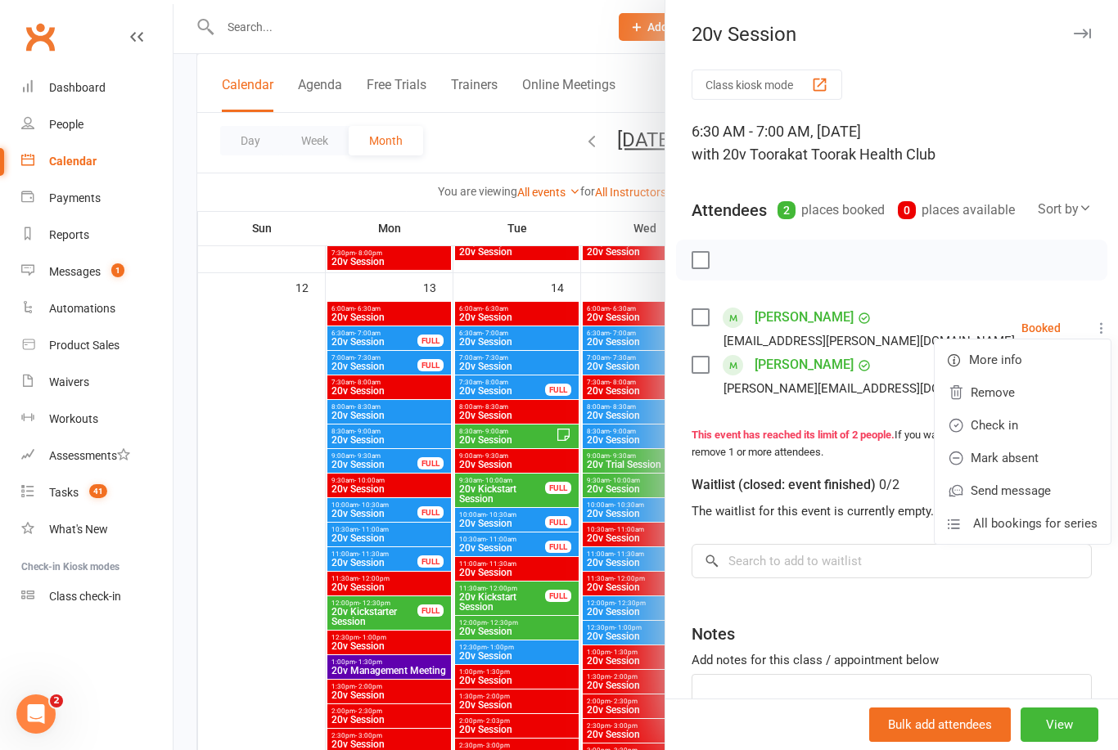
click at [1039, 426] on link "Check in" at bounding box center [1023, 425] width 176 height 33
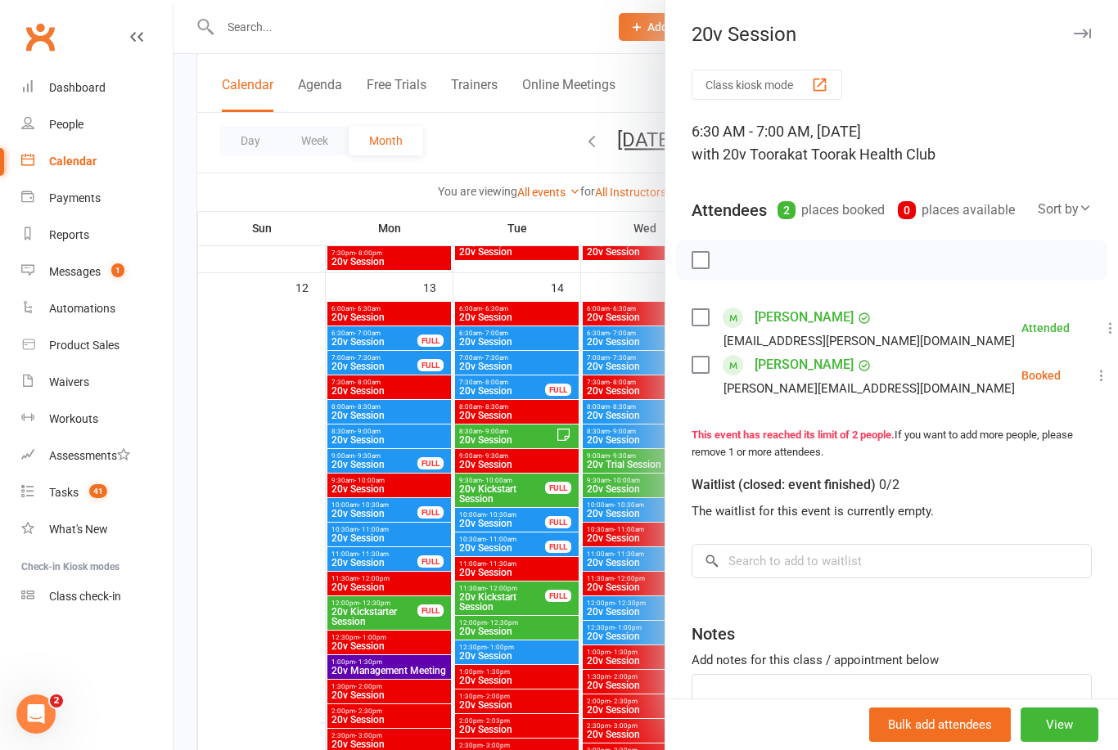
click at [1066, 379] on li "[PERSON_NAME] [PERSON_NAME][EMAIL_ADDRESS][DOMAIN_NAME] Booked More info Remove…" at bounding box center [892, 375] width 400 height 47
click at [1093, 374] on icon at bounding box center [1101, 375] width 16 height 16
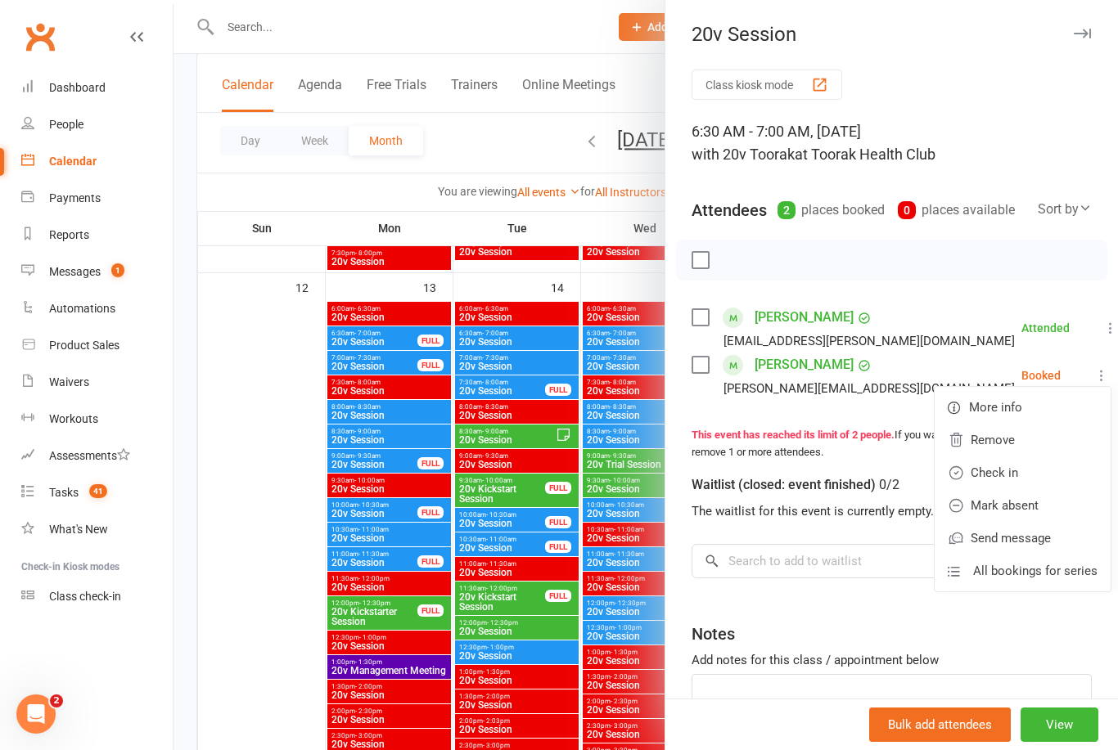
click at [1016, 470] on link "Check in" at bounding box center [1023, 473] width 176 height 33
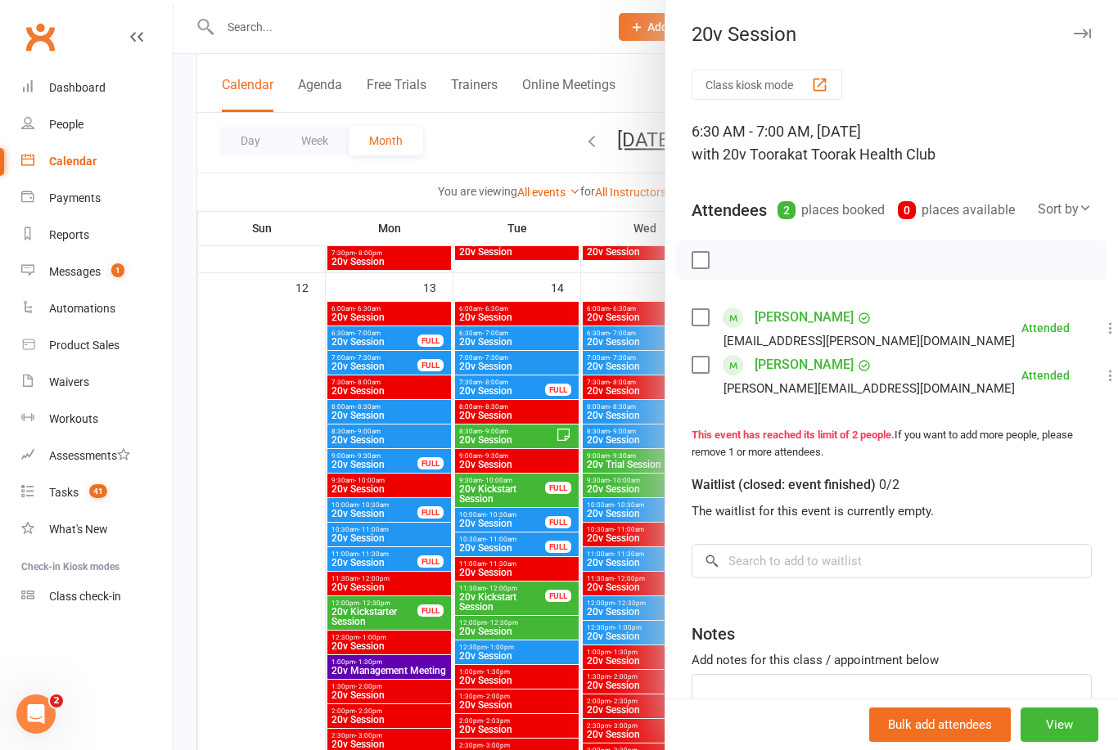
click at [281, 593] on div at bounding box center [646, 375] width 944 height 750
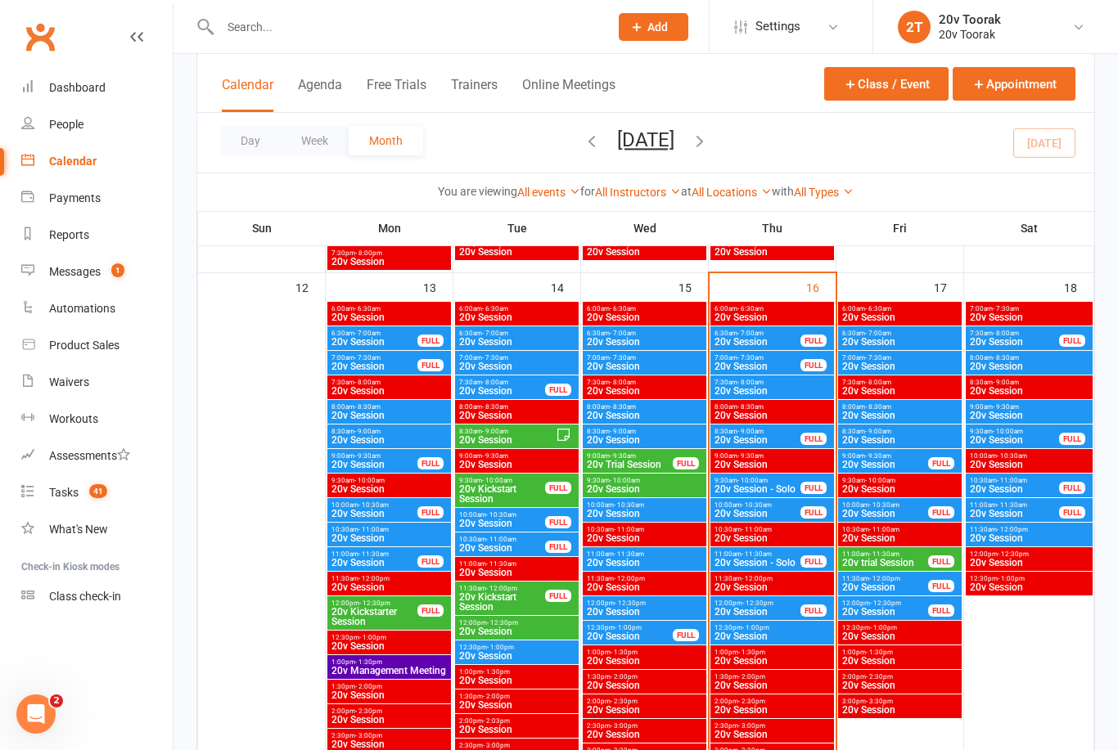
click at [766, 376] on div "7:30am - 8:00am 20v Session" at bounding box center [772, 388] width 124 height 24
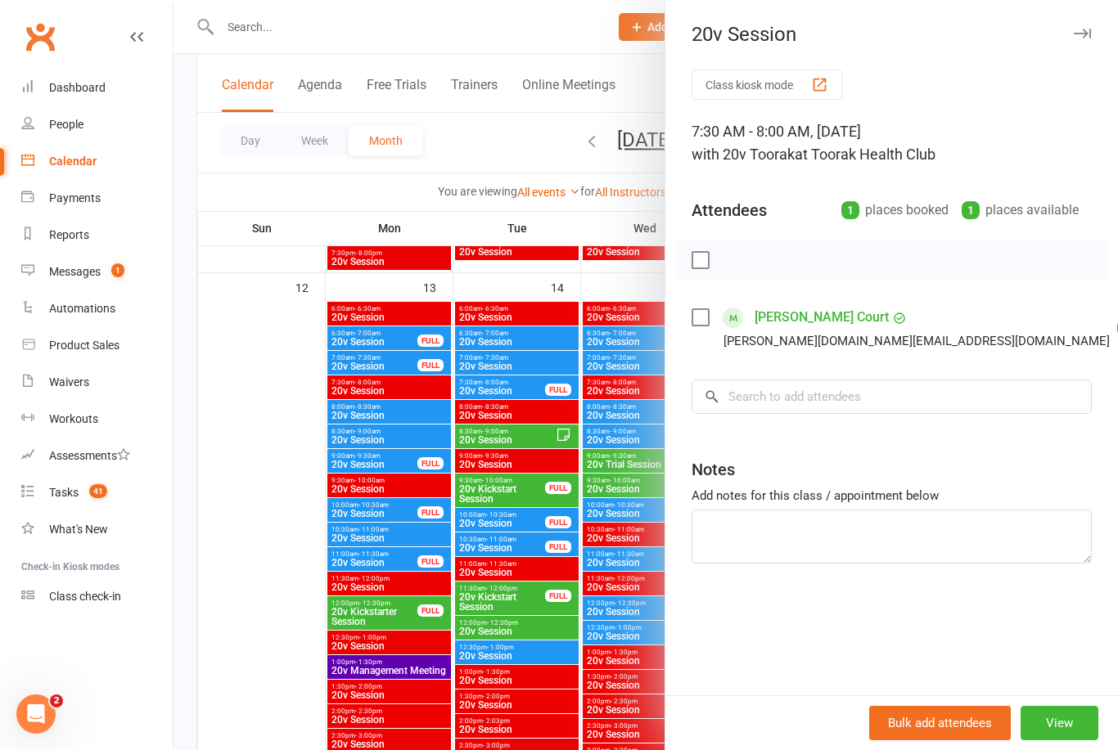
click at [256, 597] on div at bounding box center [646, 375] width 944 height 750
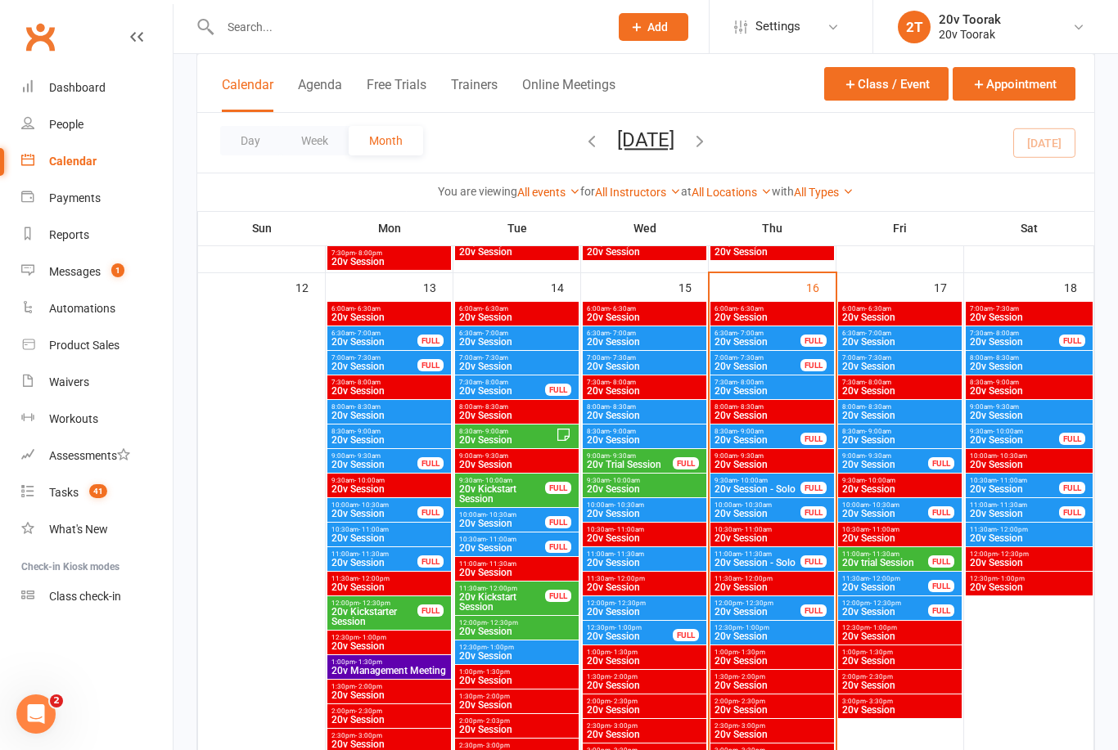
click at [759, 367] on span "20v Session" at bounding box center [758, 367] width 88 height 10
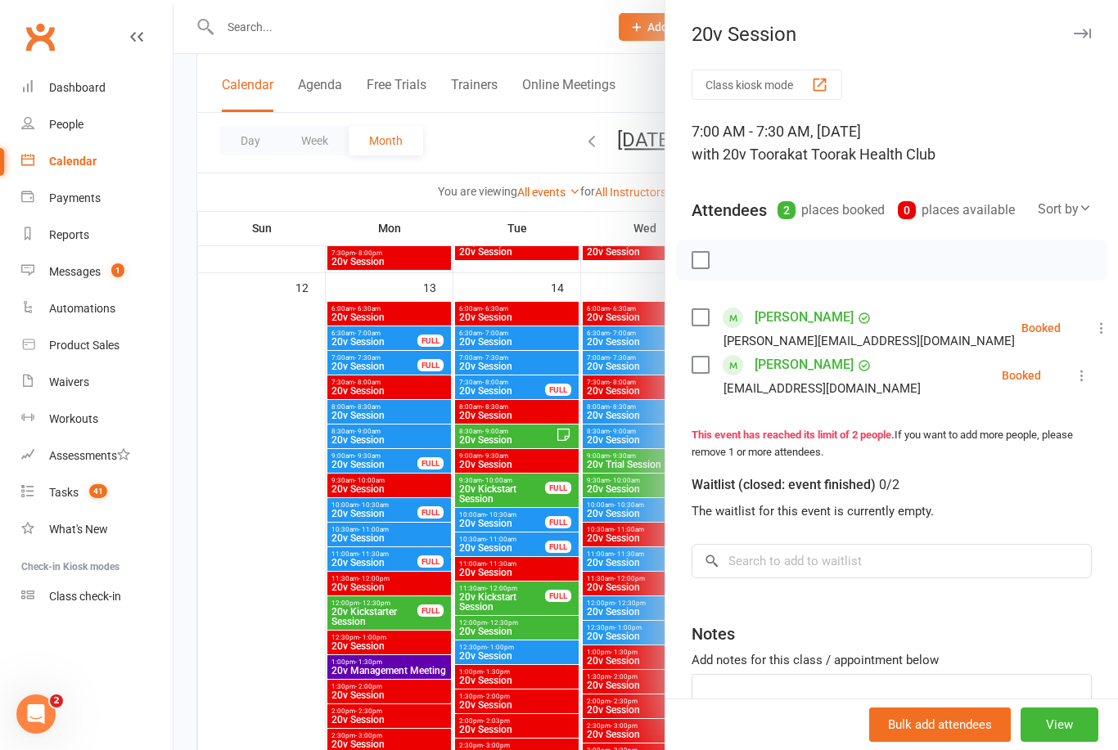
click at [1093, 324] on icon at bounding box center [1101, 328] width 16 height 16
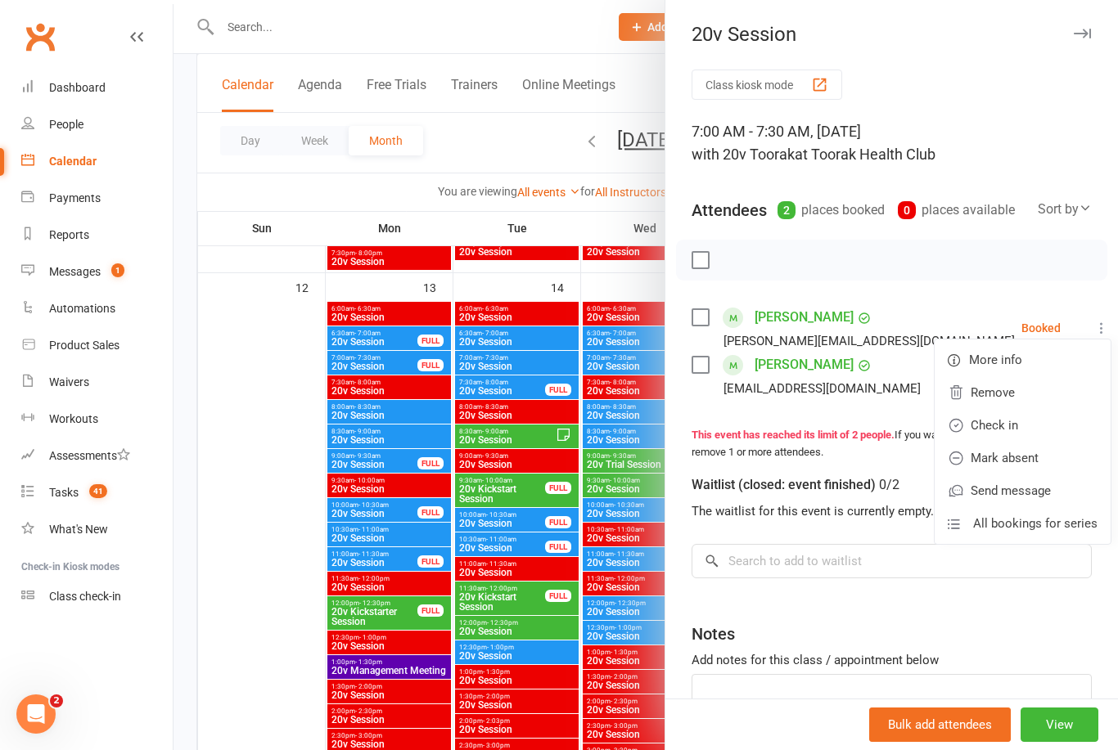
click at [1050, 428] on link "Check in" at bounding box center [1023, 425] width 176 height 33
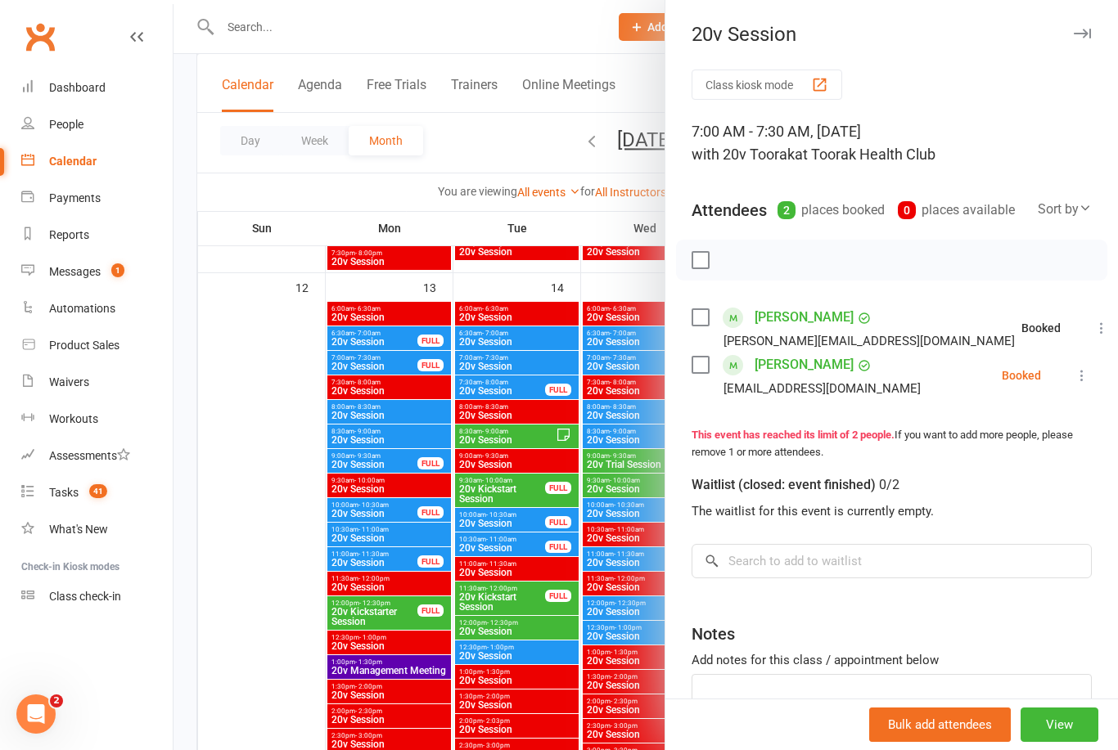
click at [1087, 378] on icon at bounding box center [1082, 375] width 16 height 16
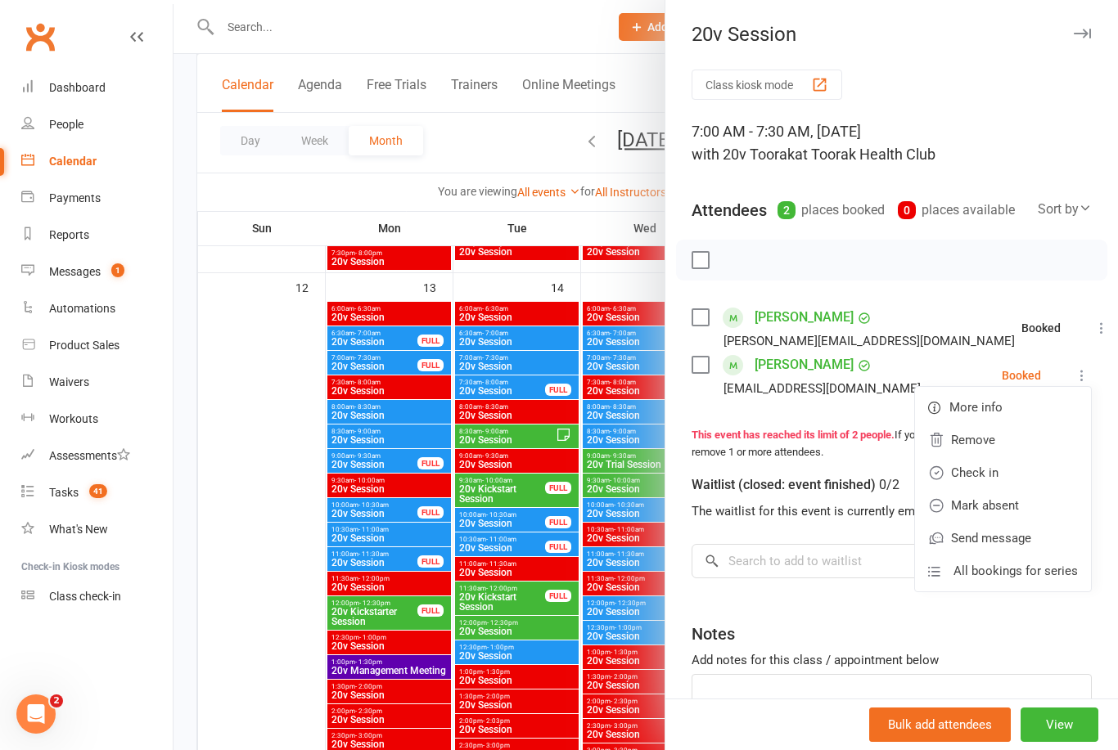
click at [1031, 474] on link "Check in" at bounding box center [1003, 473] width 176 height 33
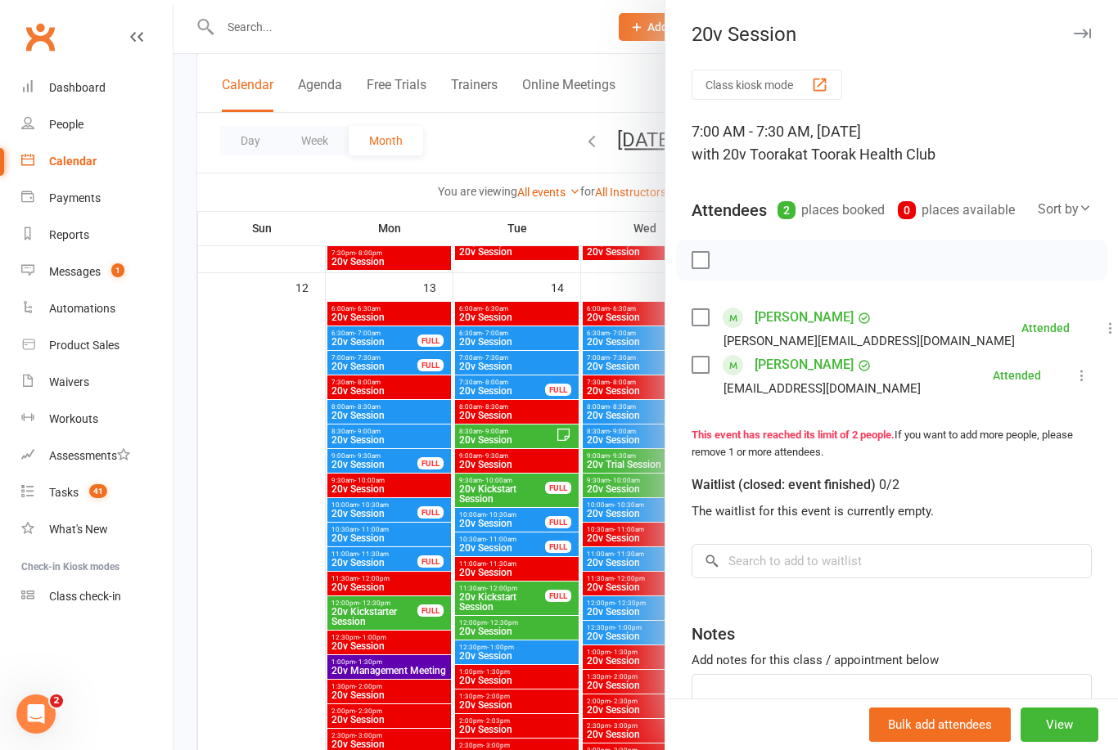
click at [262, 613] on div at bounding box center [646, 375] width 944 height 750
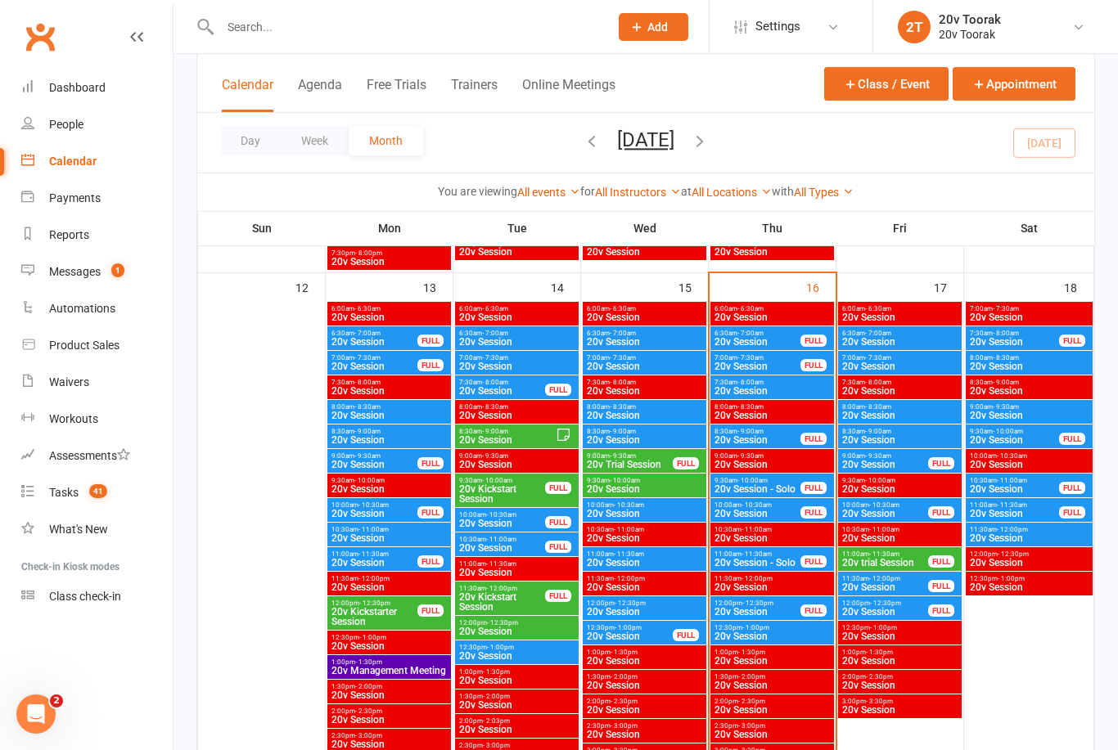
click at [804, 385] on span "7:30am - 8:00am" at bounding box center [772, 382] width 117 height 7
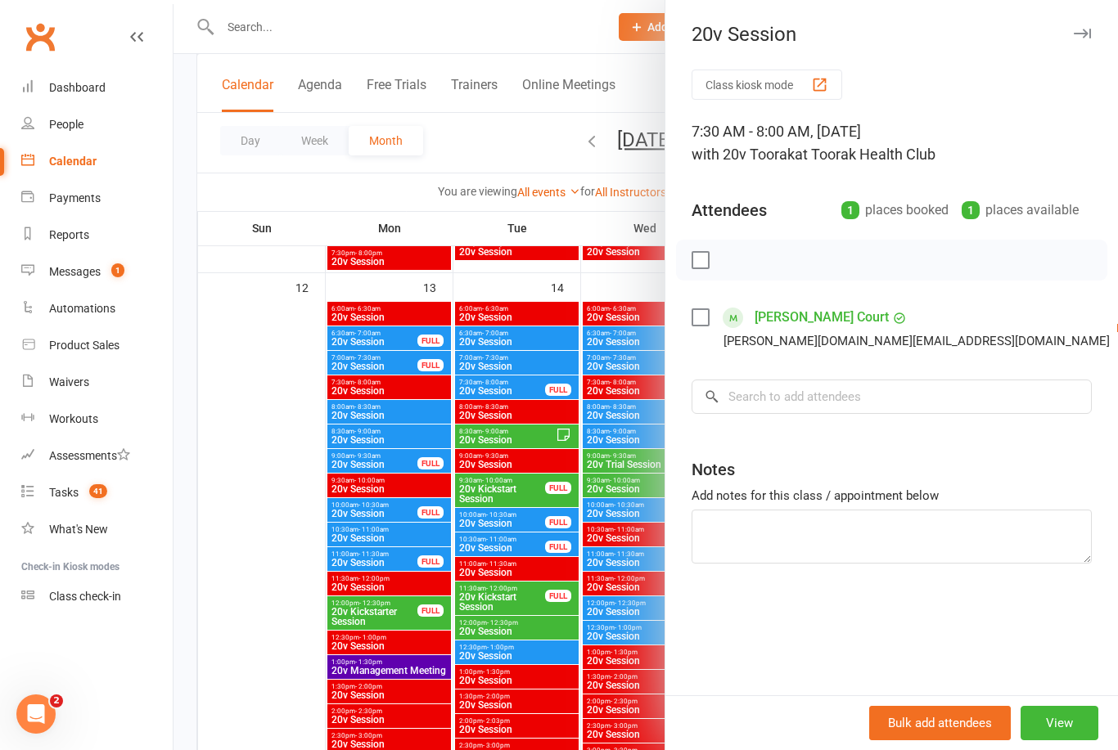
click at [1031, 429] on link "Check in" at bounding box center [1118, 425] width 176 height 33
click at [247, 655] on div at bounding box center [646, 375] width 944 height 750
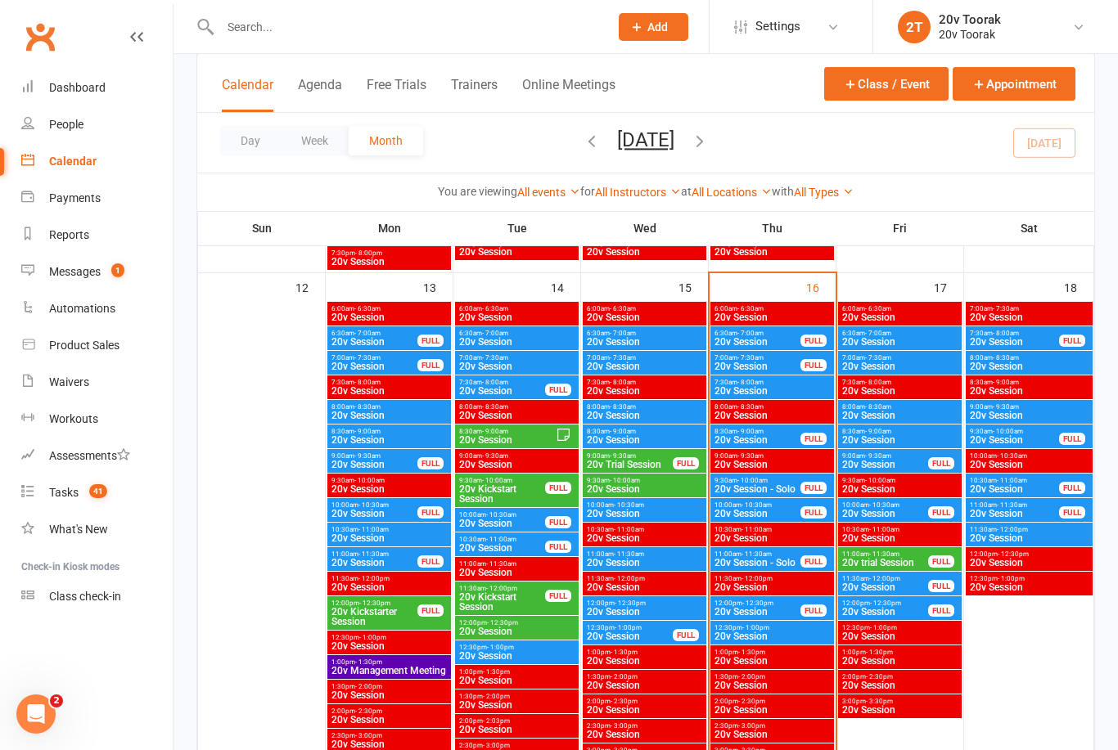
click at [777, 394] on span "20v Session" at bounding box center [772, 391] width 117 height 10
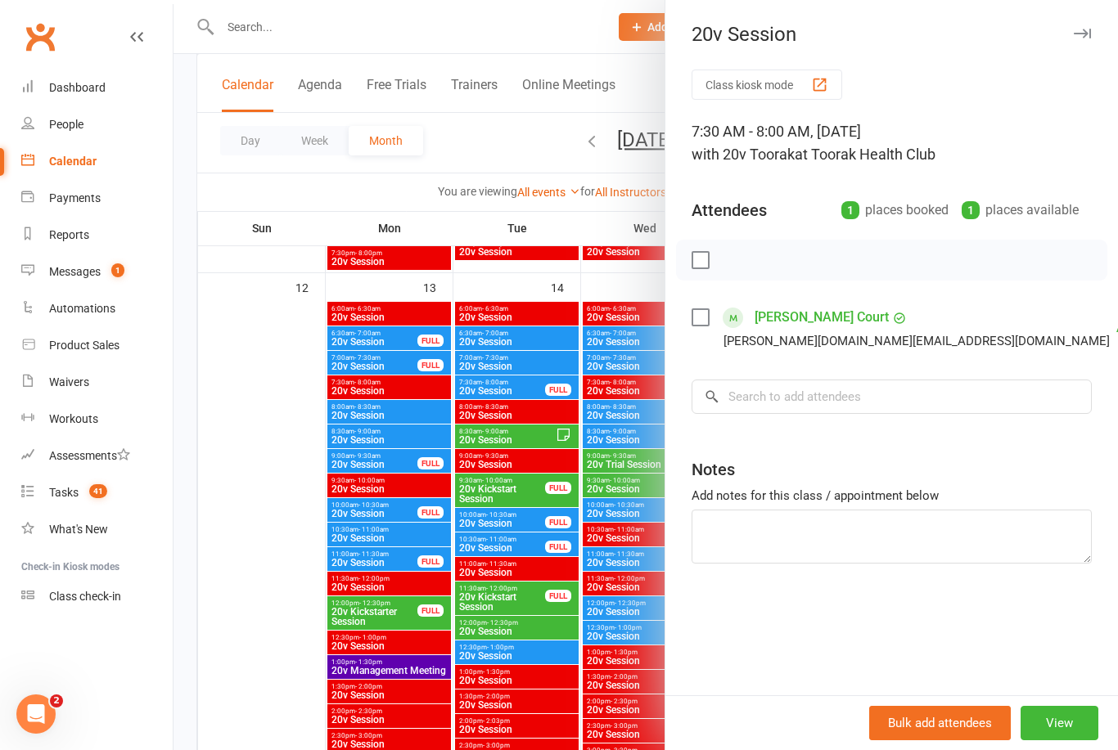
click at [255, 651] on div at bounding box center [646, 375] width 944 height 750
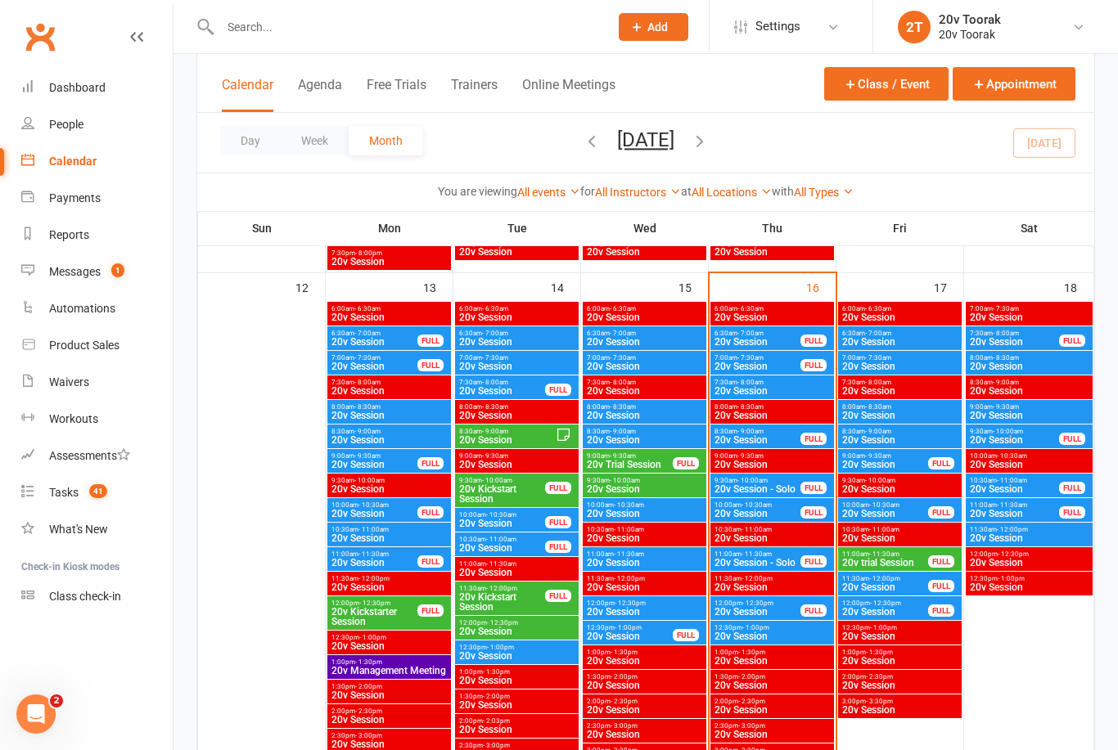
click at [767, 437] on span "20v Session" at bounding box center [758, 440] width 88 height 10
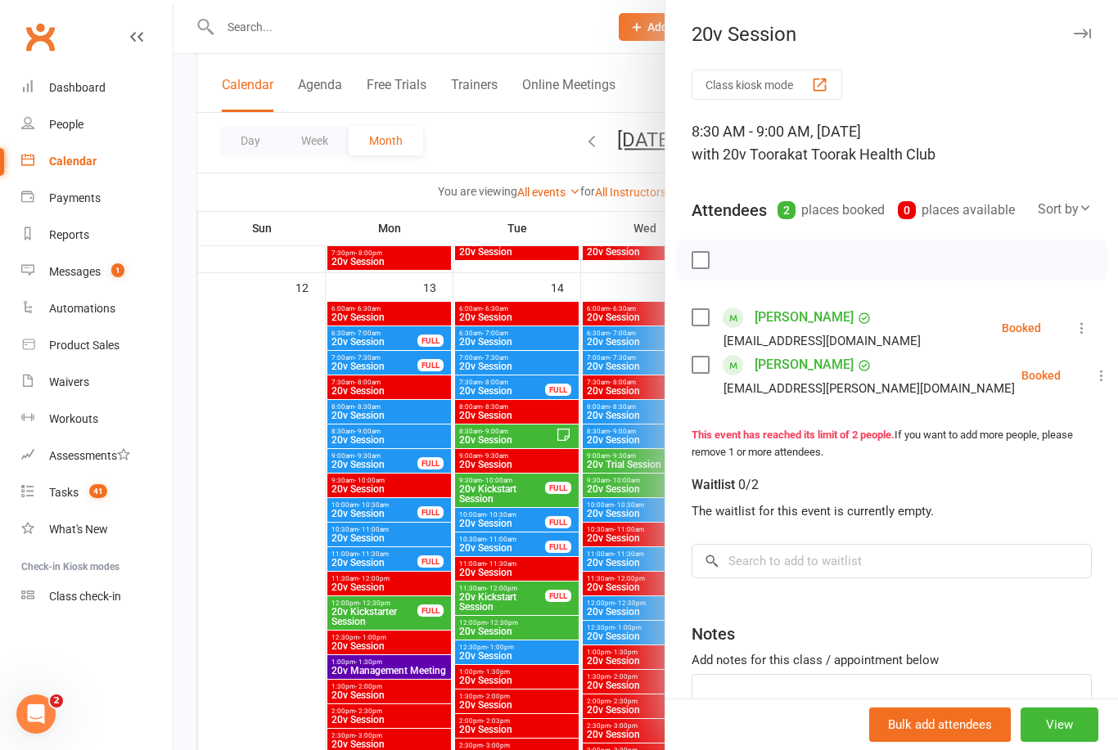
click at [272, 592] on div at bounding box center [646, 375] width 944 height 750
